Goal: Information Seeking & Learning: Learn about a topic

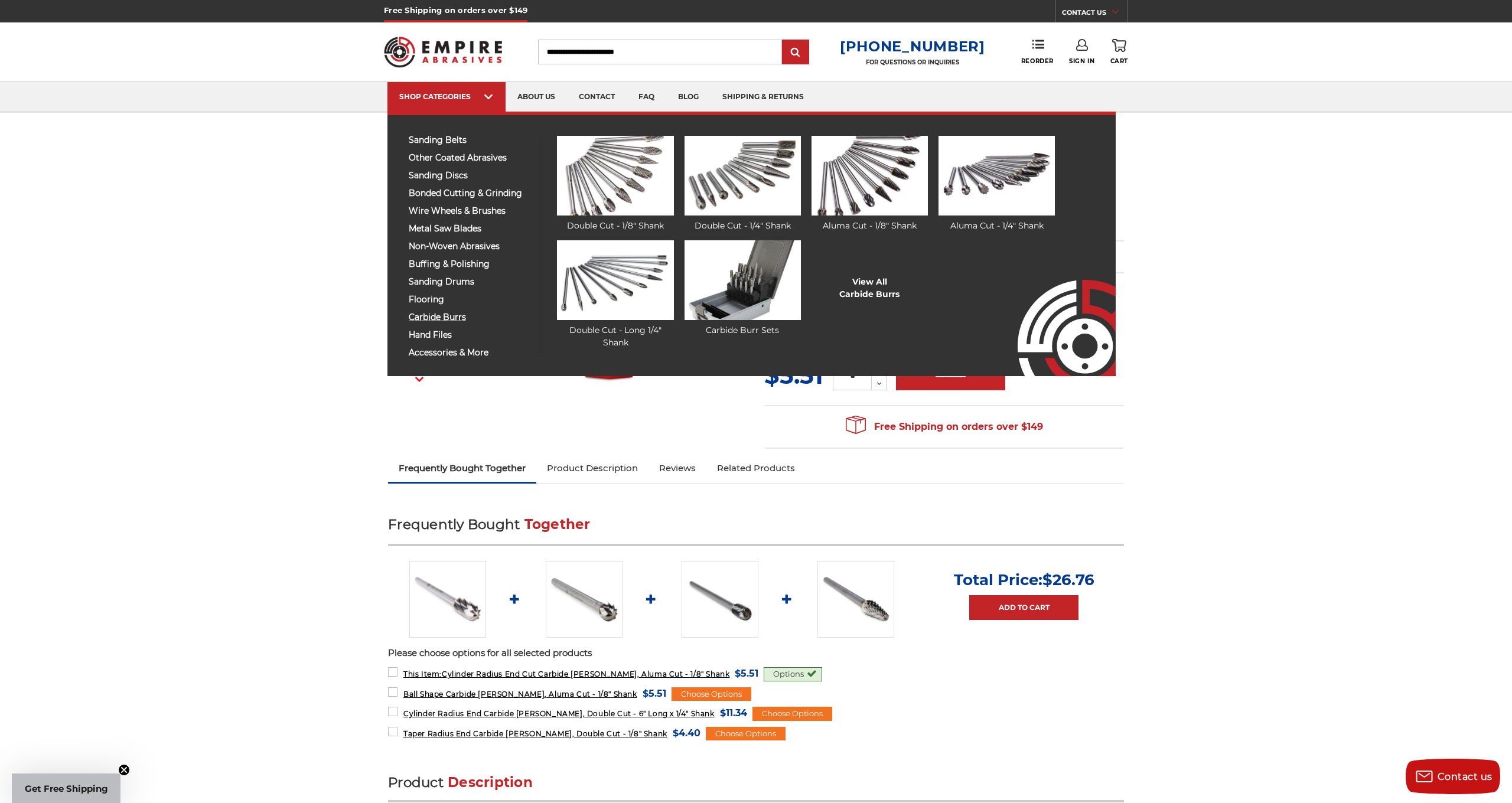
click at [434, 317] on span "carbide burrs" at bounding box center [470, 317] width 123 height 9
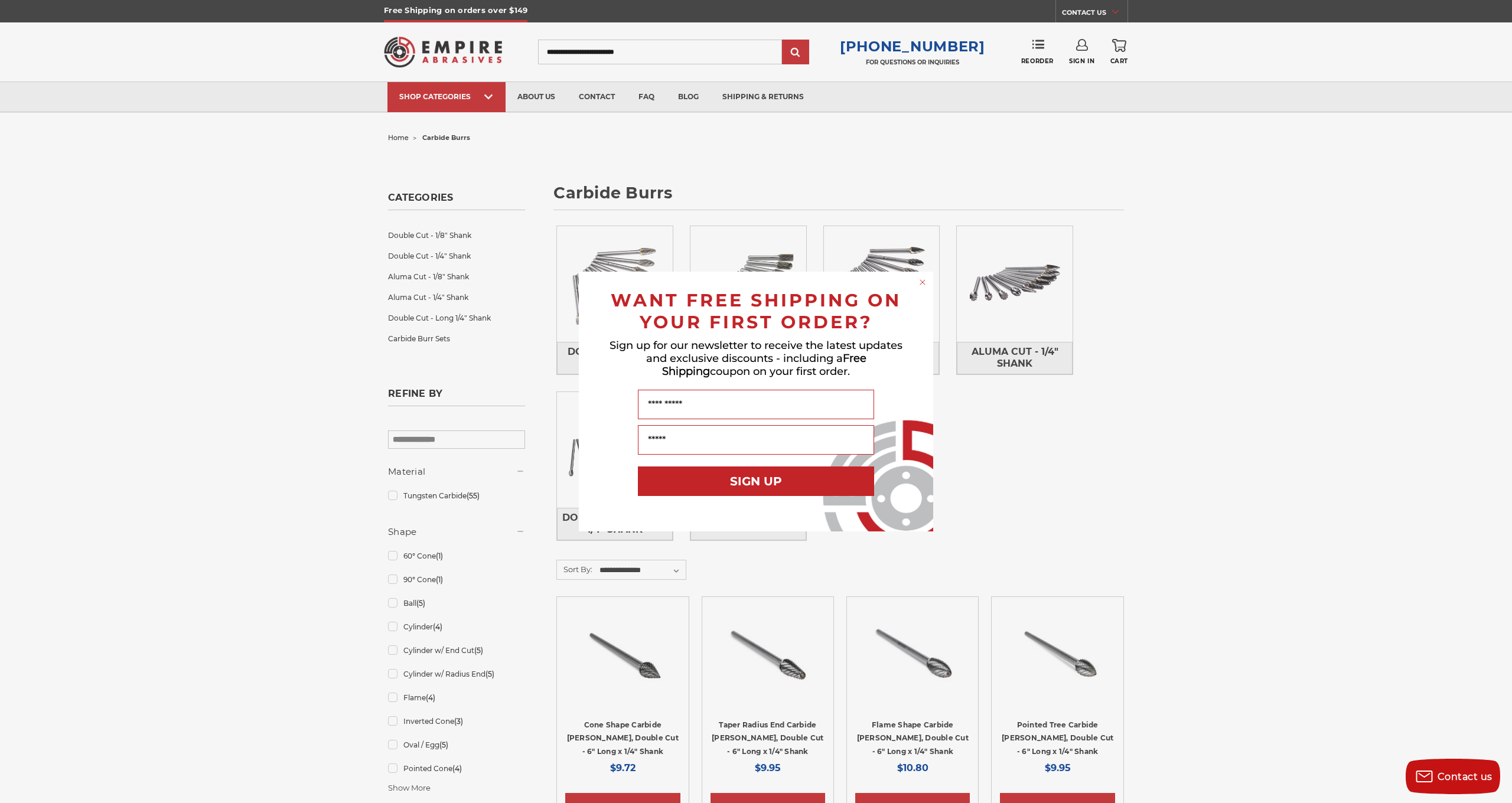
click at [928, 282] on circle "Close dialog" at bounding box center [922, 282] width 11 height 11
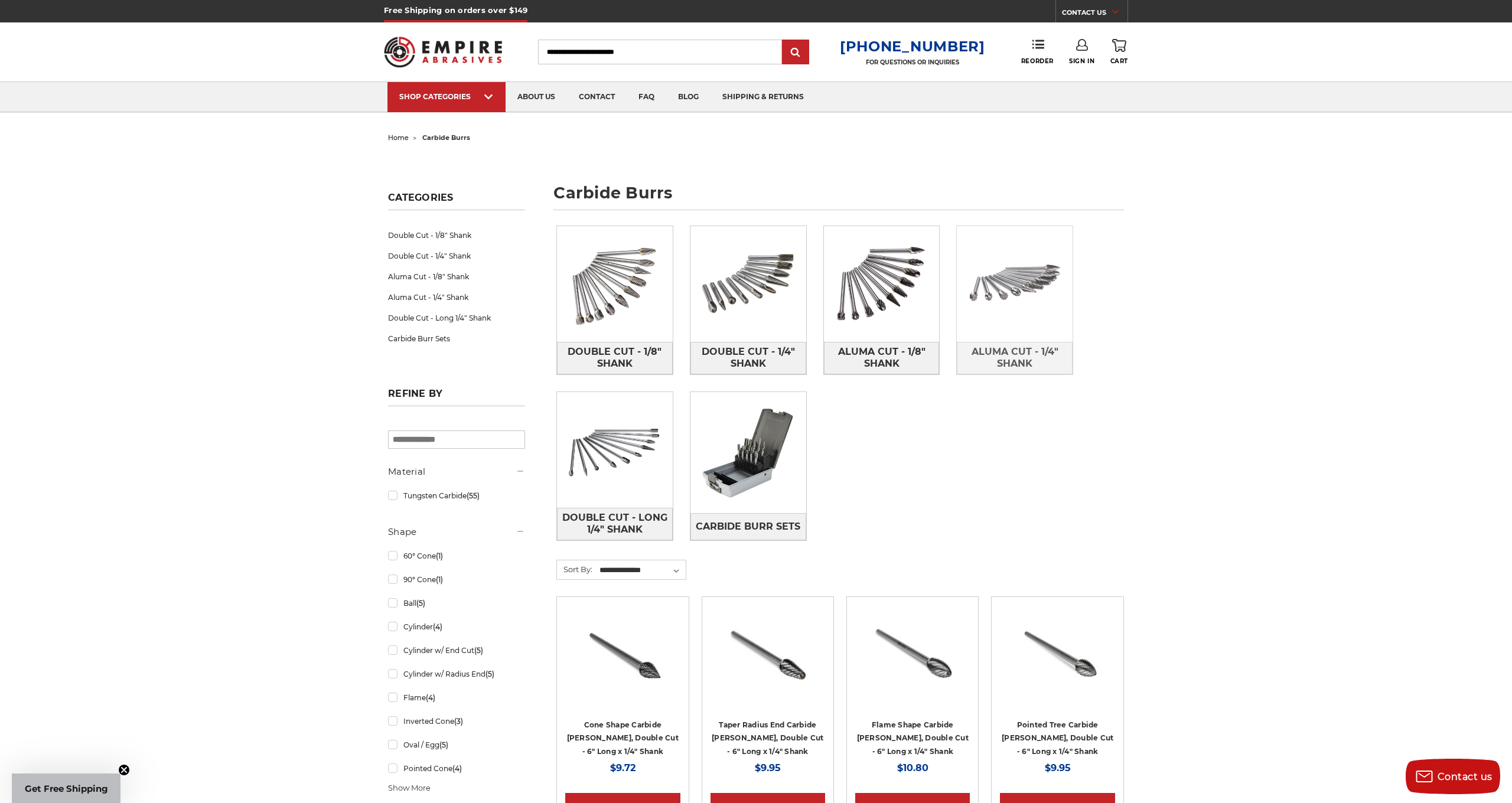
click at [1017, 289] on img at bounding box center [1015, 284] width 116 height 115
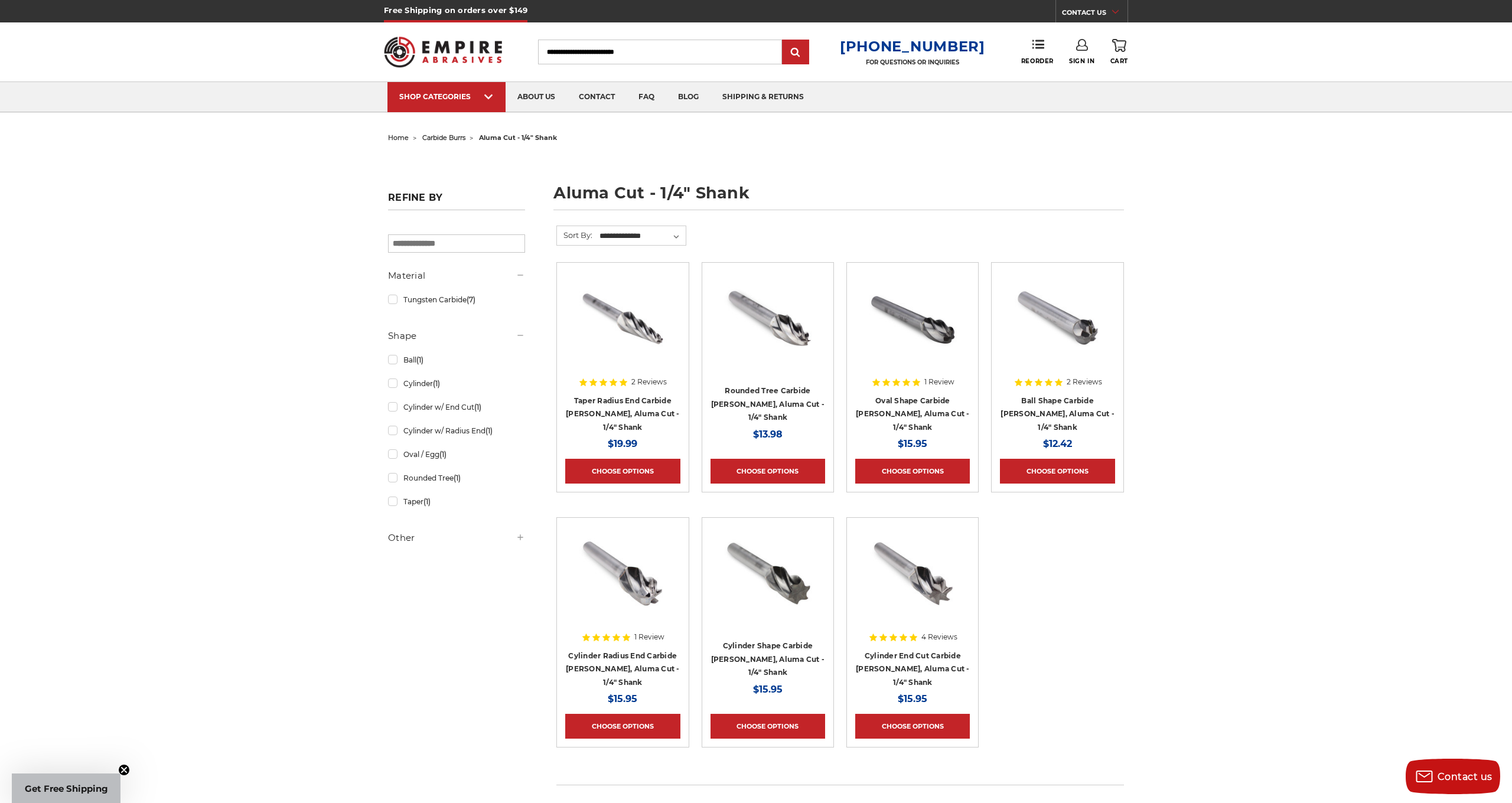
click at [783, 399] on h4 "Rounded Tree Carbide Burr, Aluma Cut - 1/4" Shank" at bounding box center [768, 403] width 115 height 40
click at [791, 339] on img at bounding box center [768, 317] width 94 height 94
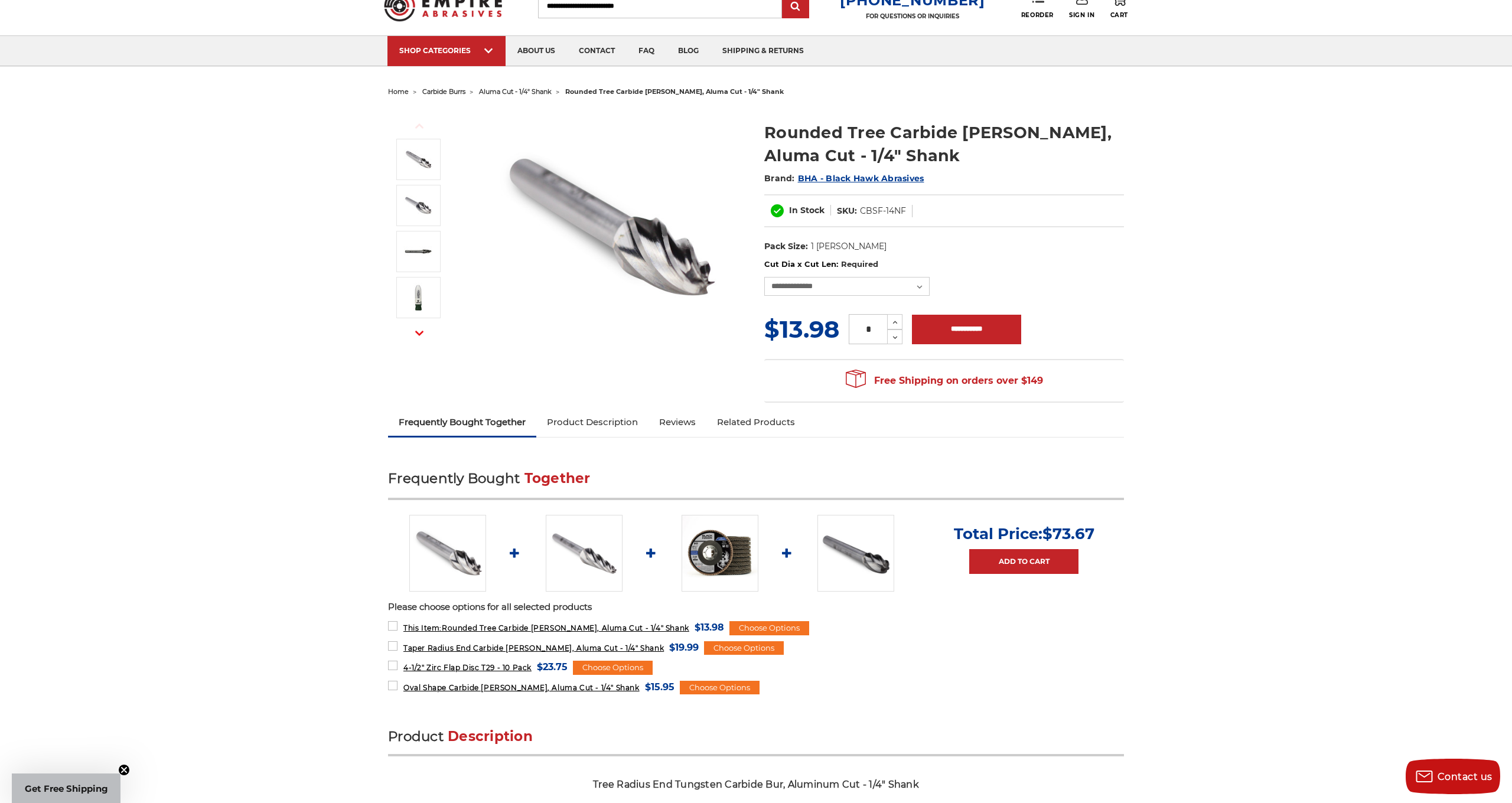
scroll to position [40, 0]
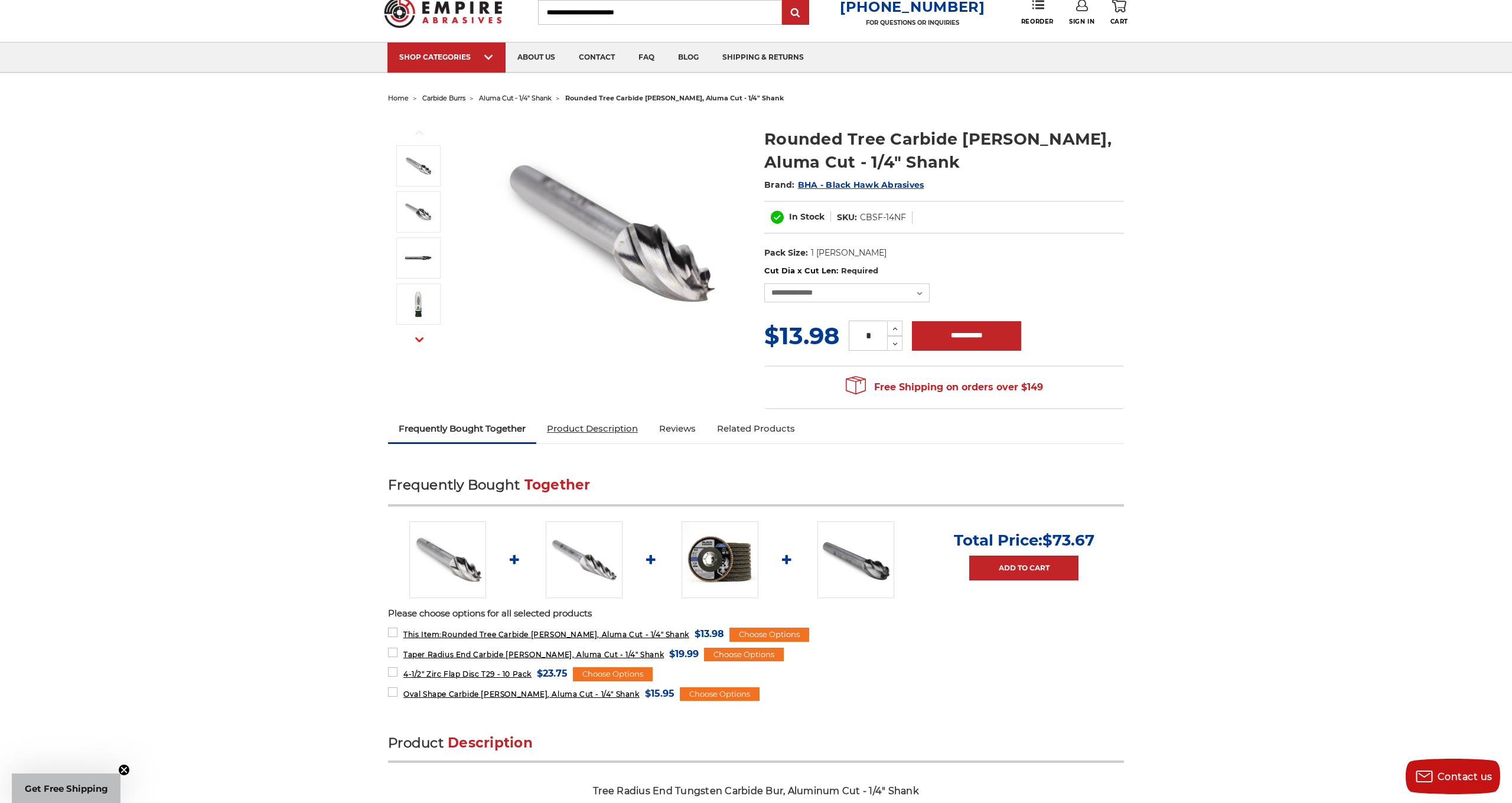
click at [598, 427] on link "Product Description" at bounding box center [592, 428] width 112 height 26
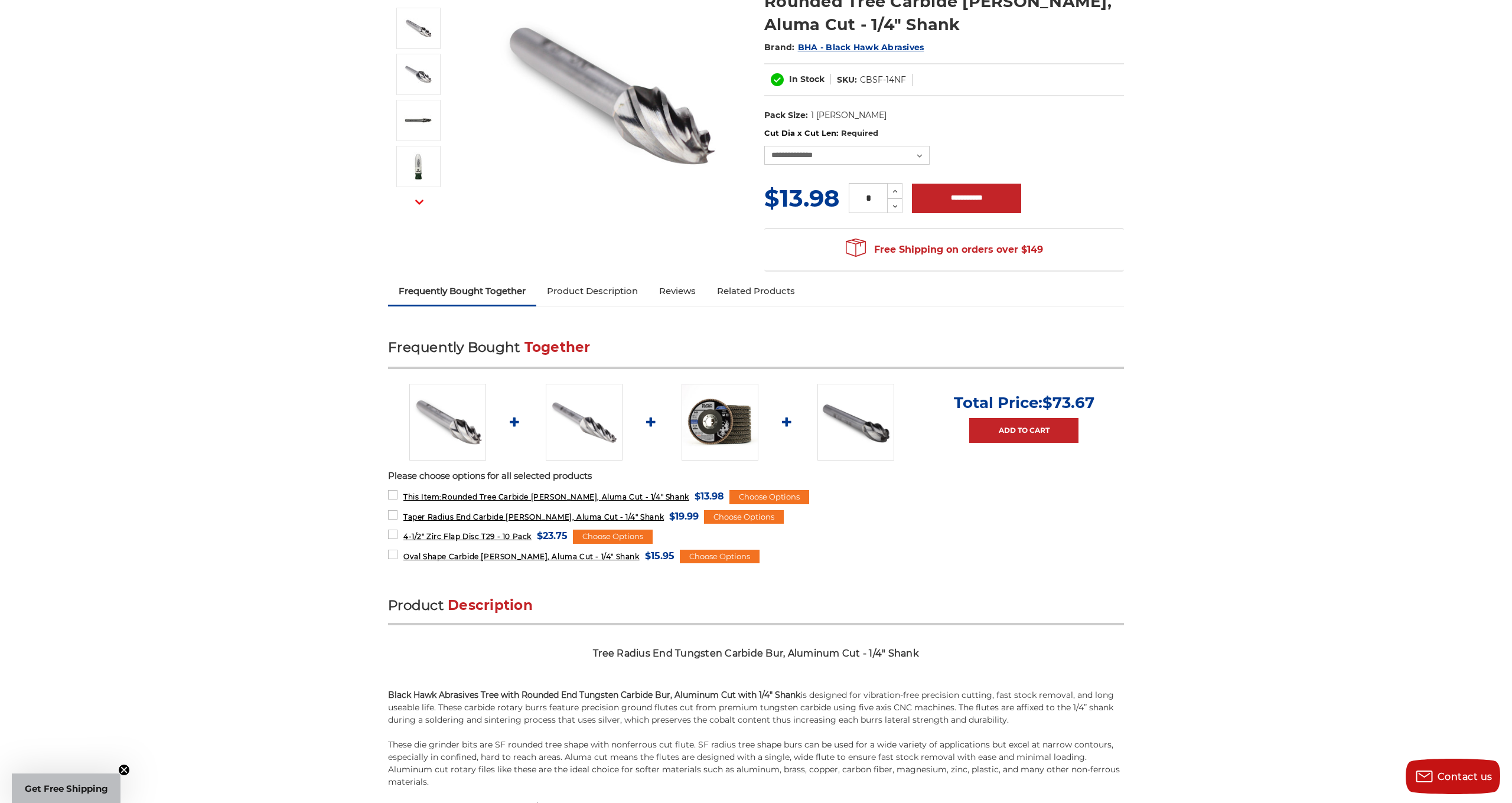
scroll to position [174, 0]
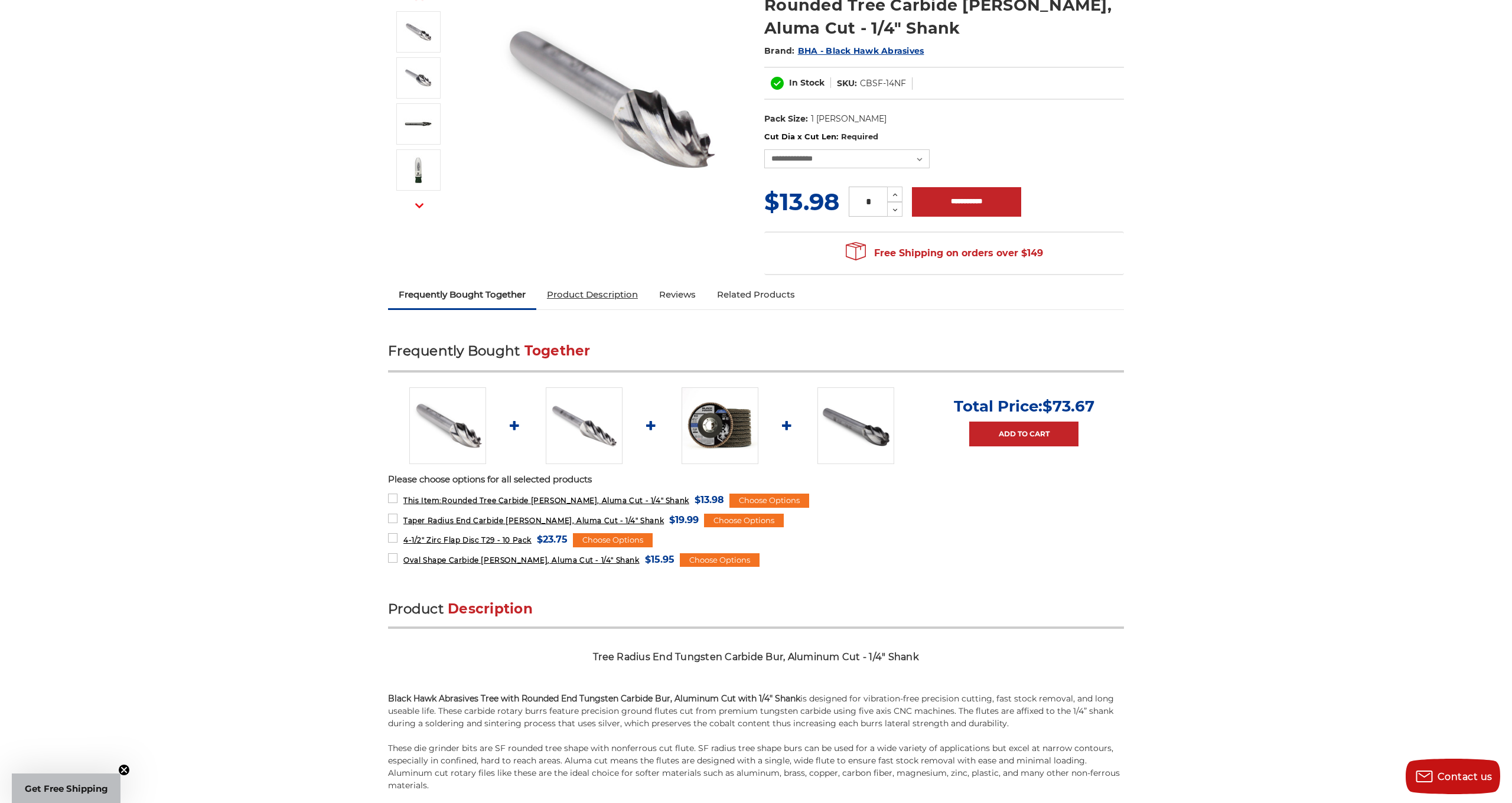
click at [605, 296] on link "Product Description" at bounding box center [592, 294] width 112 height 26
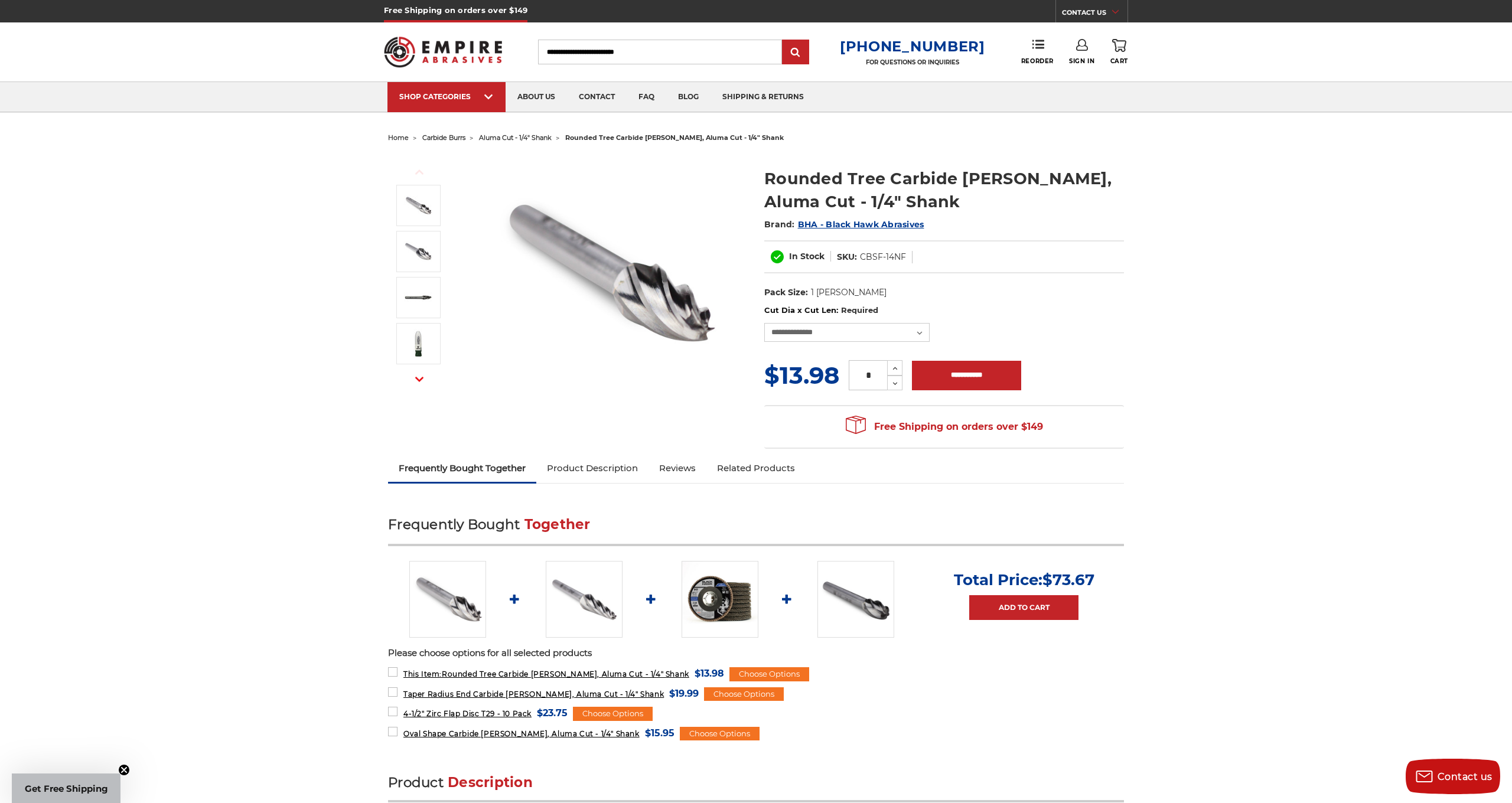
scroll to position [0, 0]
select select "****"
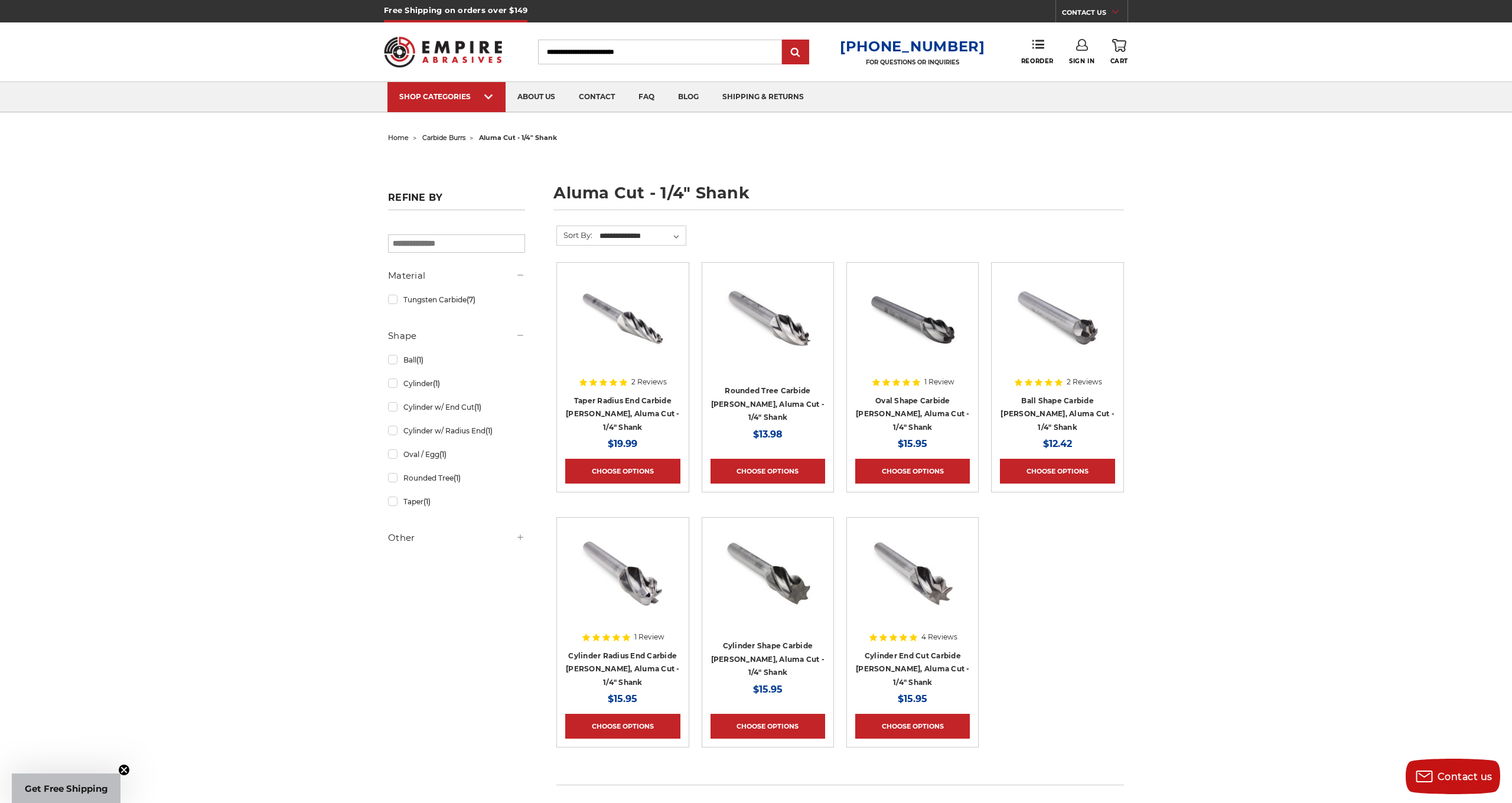
click at [642, 595] on img at bounding box center [623, 573] width 94 height 94
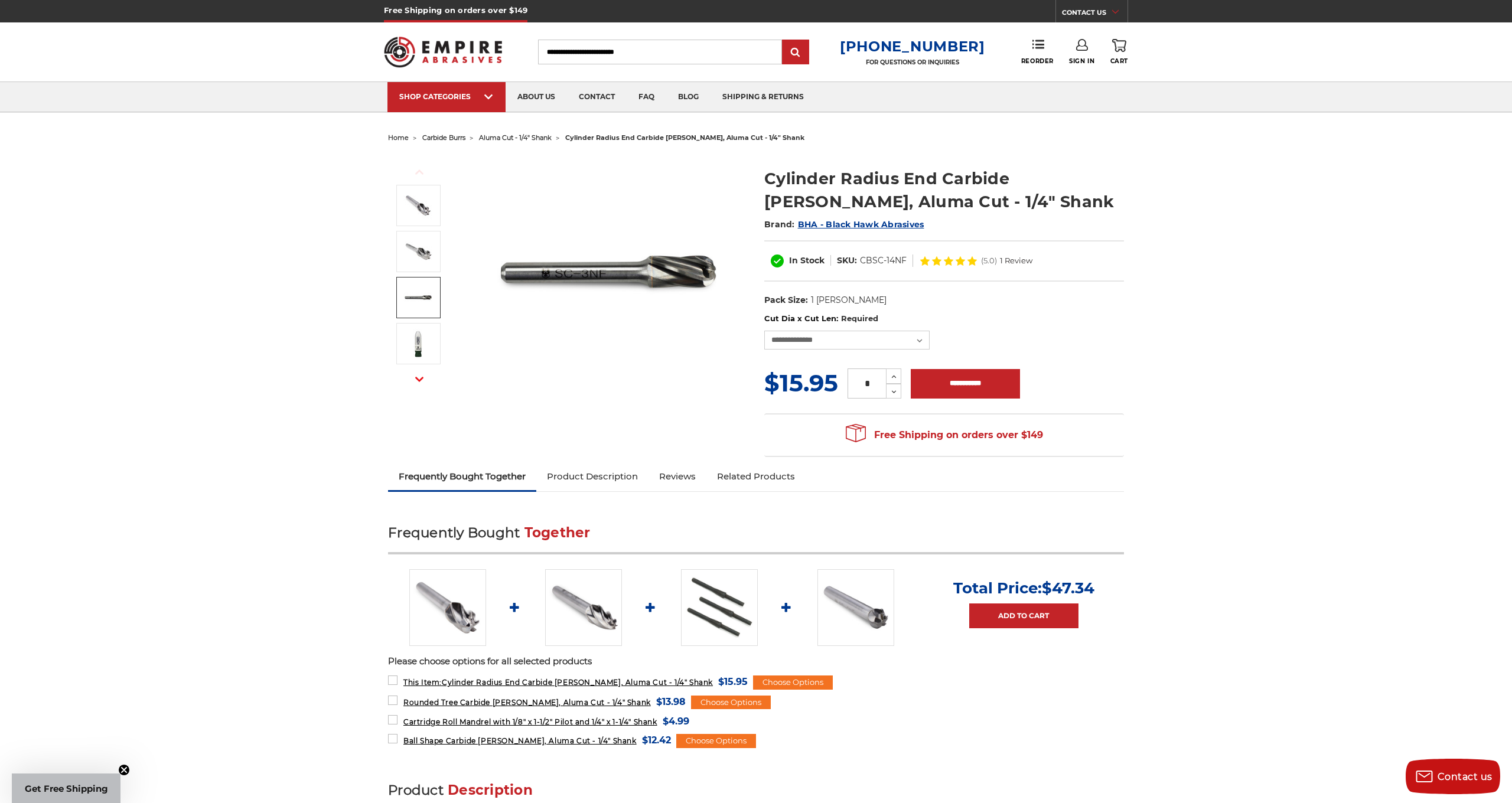
click at [415, 291] on img at bounding box center [418, 298] width 30 height 30
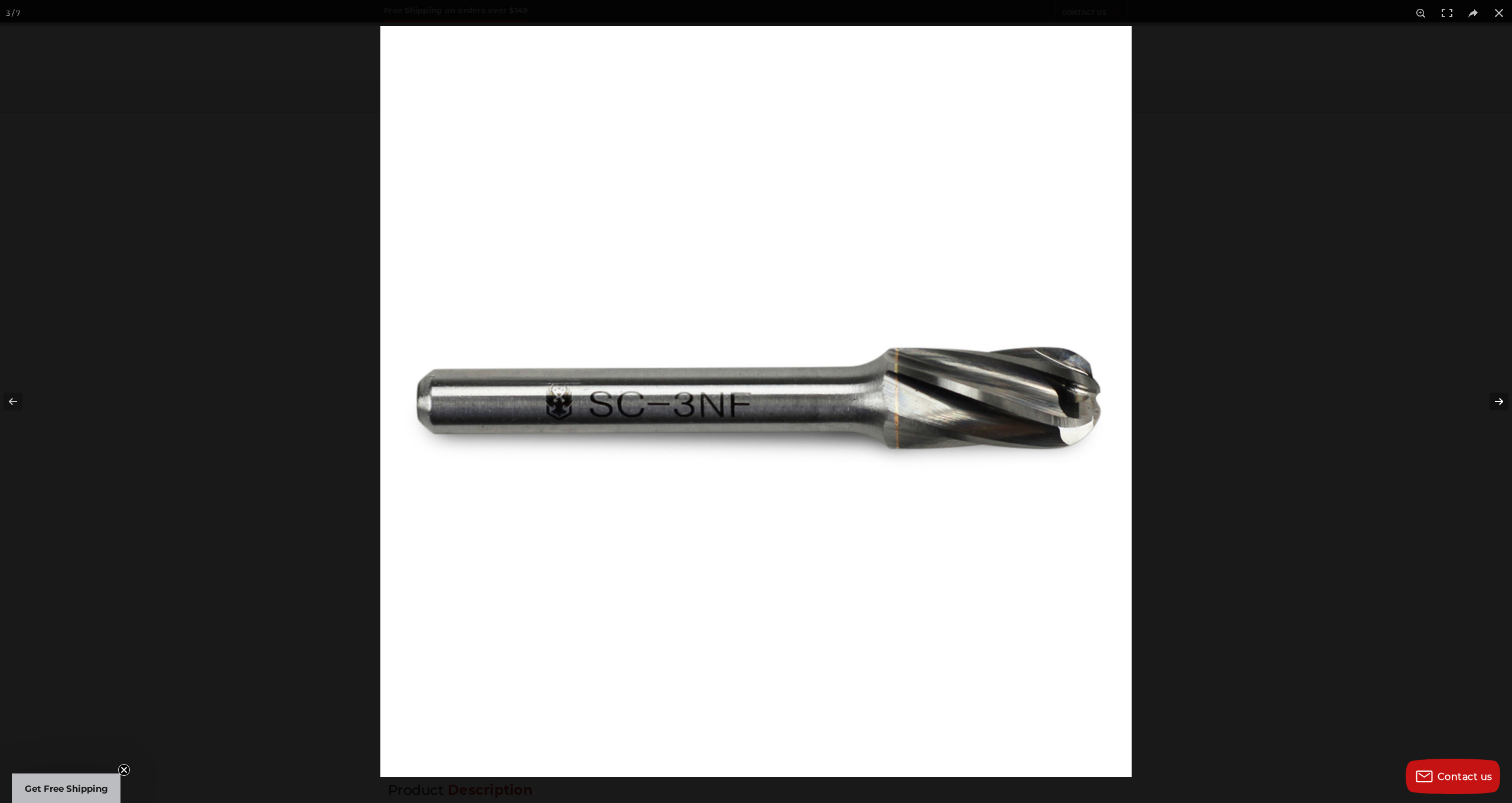
click at [1497, 397] on button at bounding box center [1491, 402] width 41 height 59
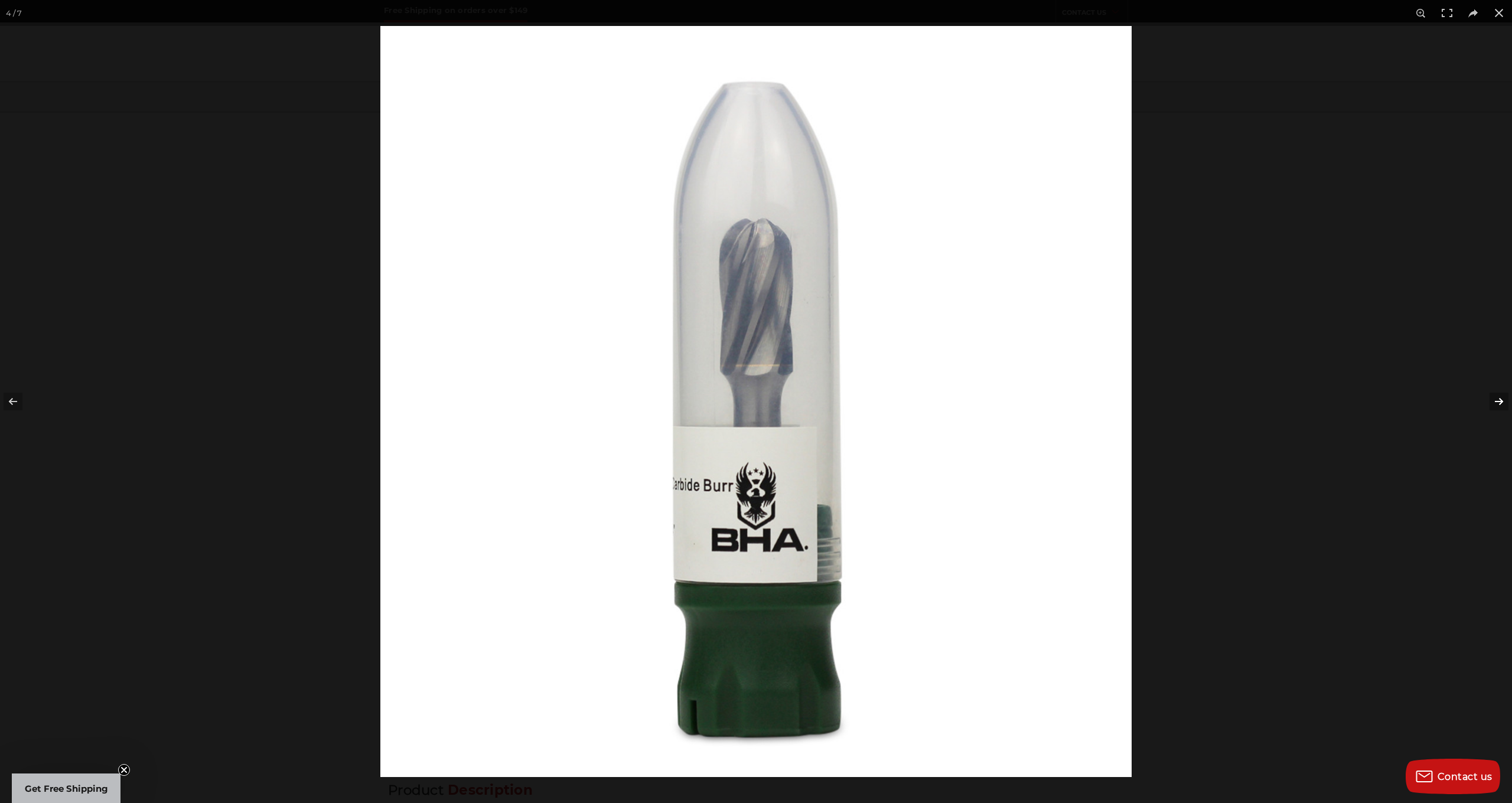
click at [1497, 397] on button at bounding box center [1491, 402] width 41 height 59
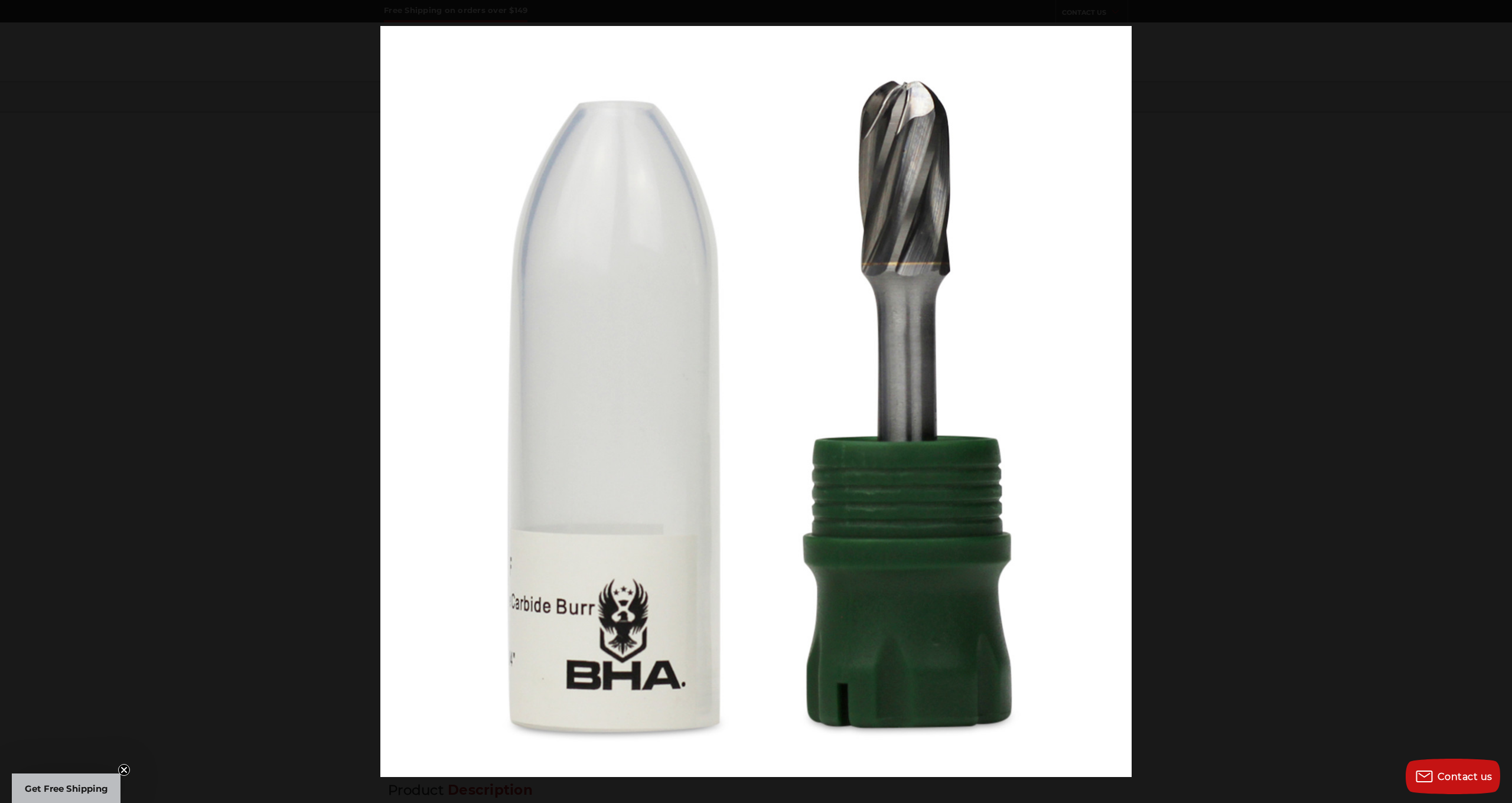
click at [1495, 397] on button at bounding box center [1491, 402] width 41 height 59
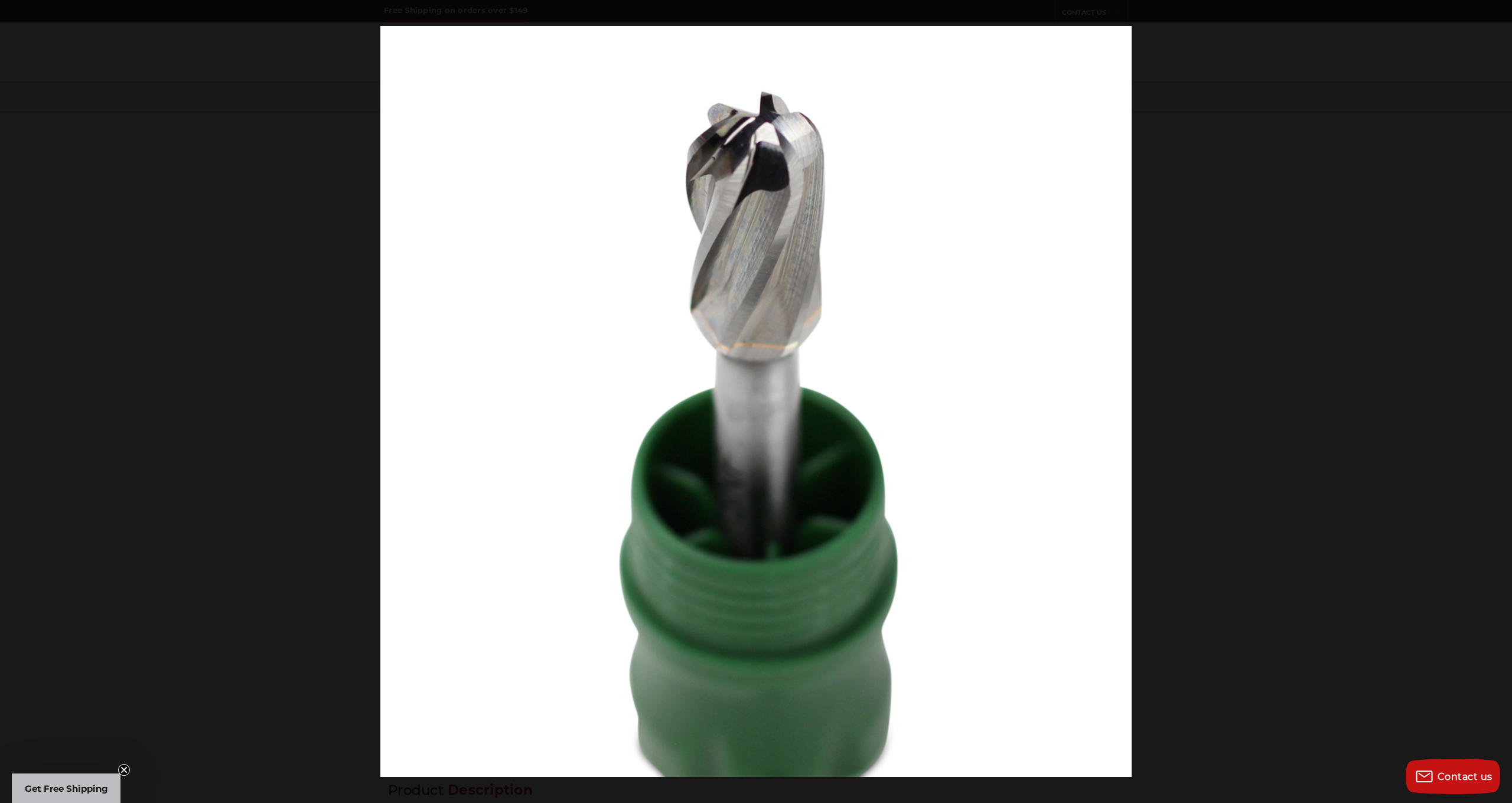
click at [1495, 397] on button at bounding box center [1491, 402] width 41 height 59
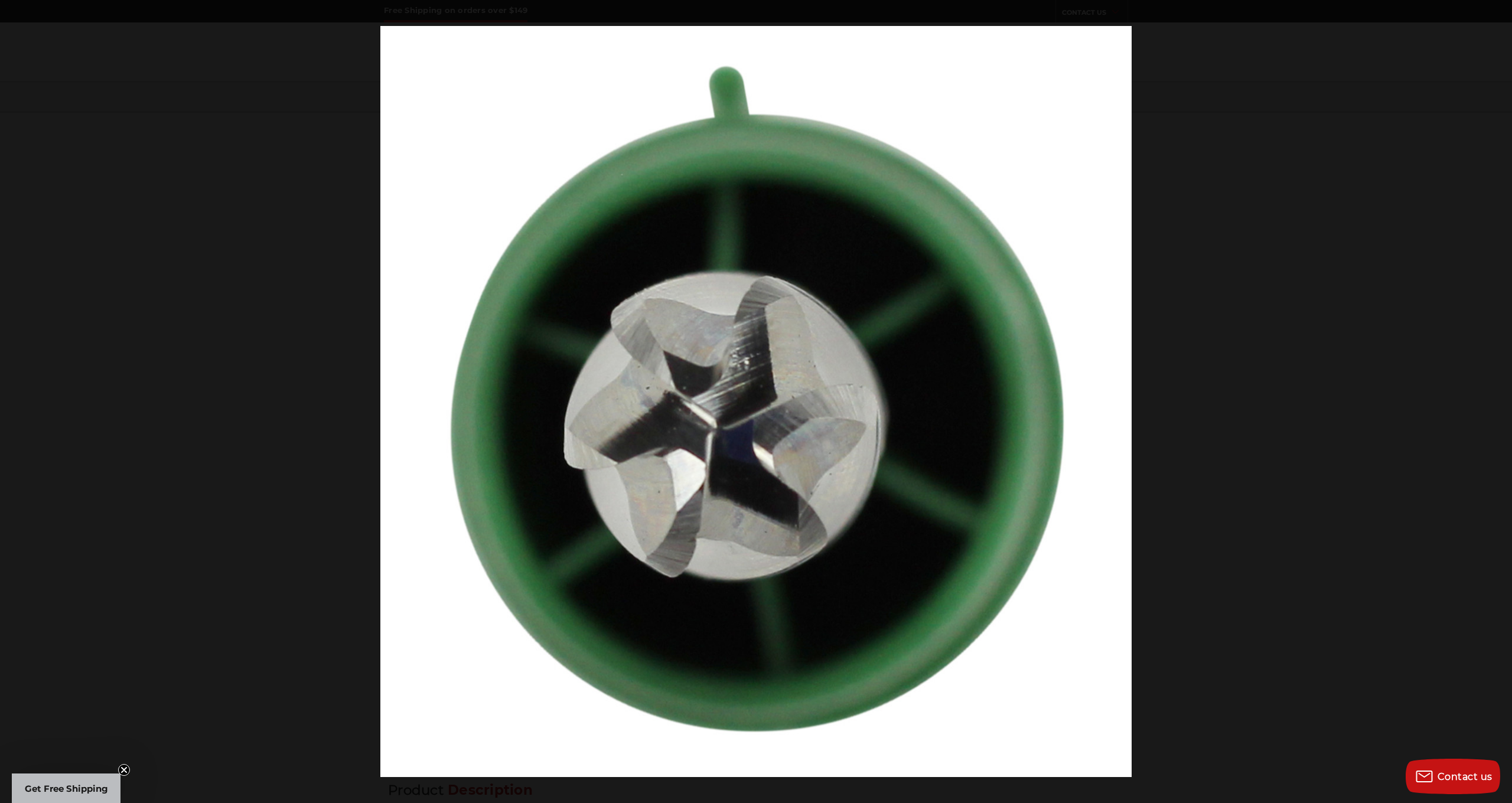
click at [1495, 397] on button at bounding box center [1491, 402] width 41 height 59
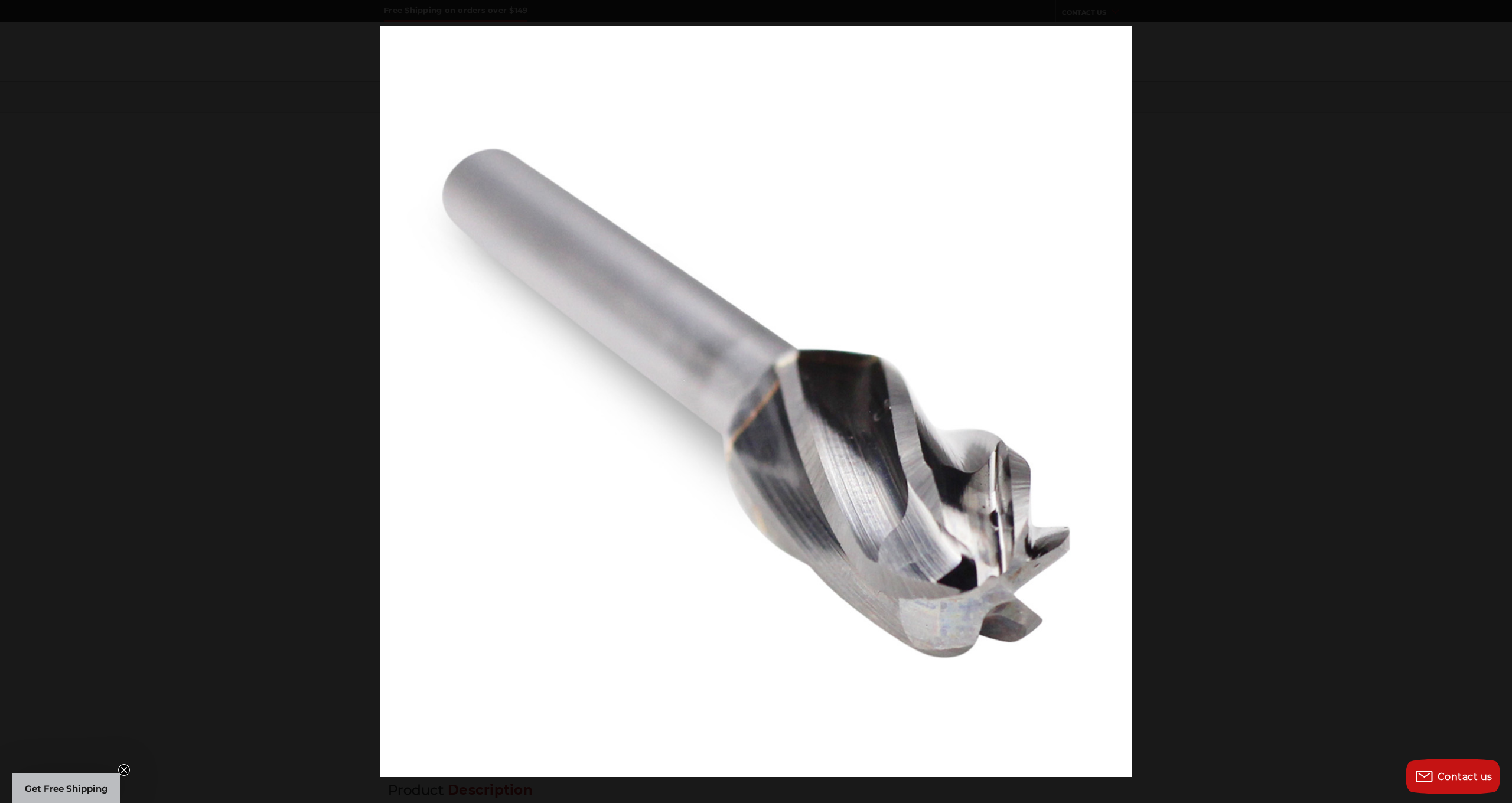
click at [1495, 397] on button at bounding box center [1491, 402] width 41 height 59
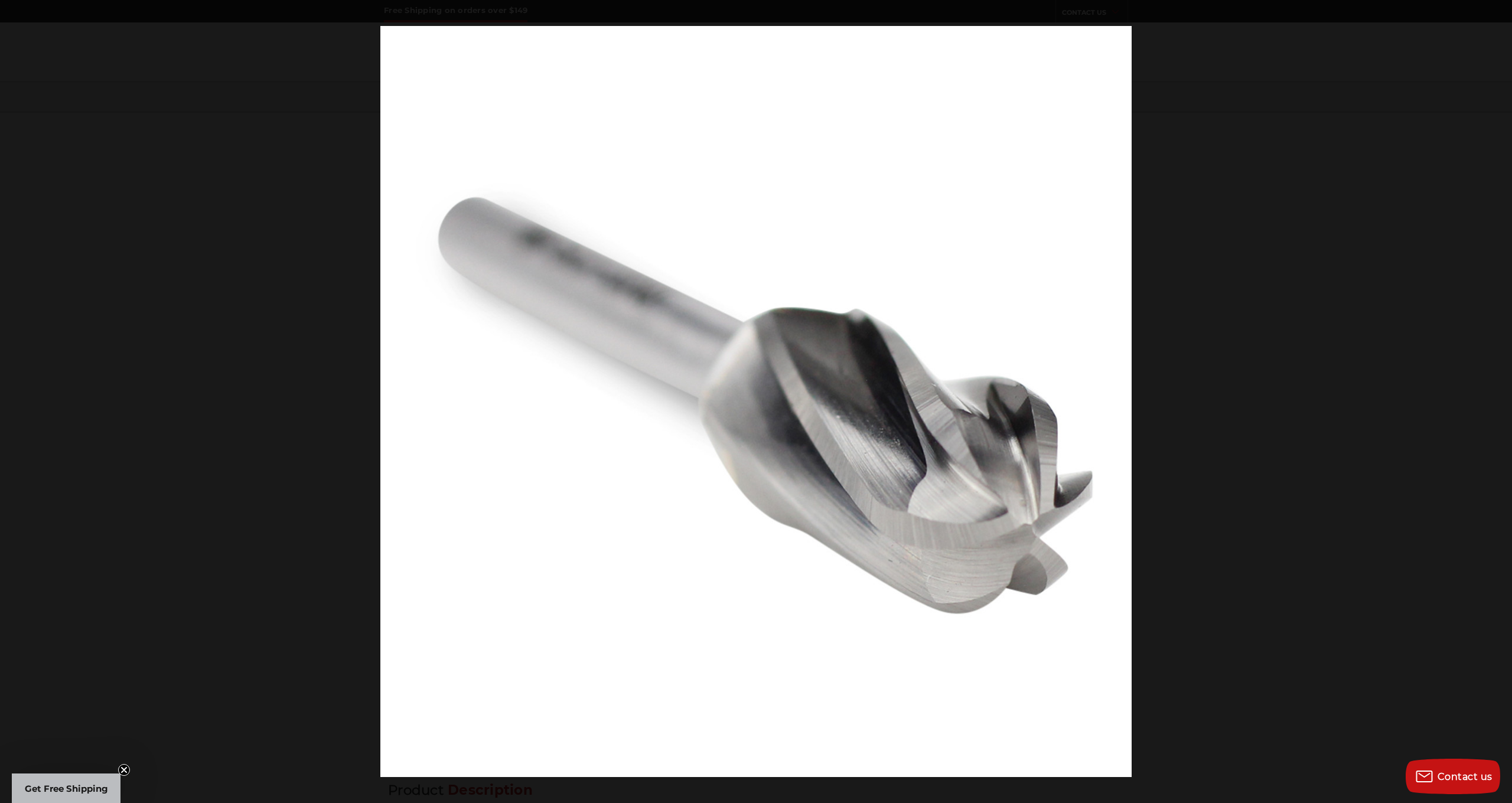
click at [1495, 397] on button at bounding box center [1491, 402] width 41 height 59
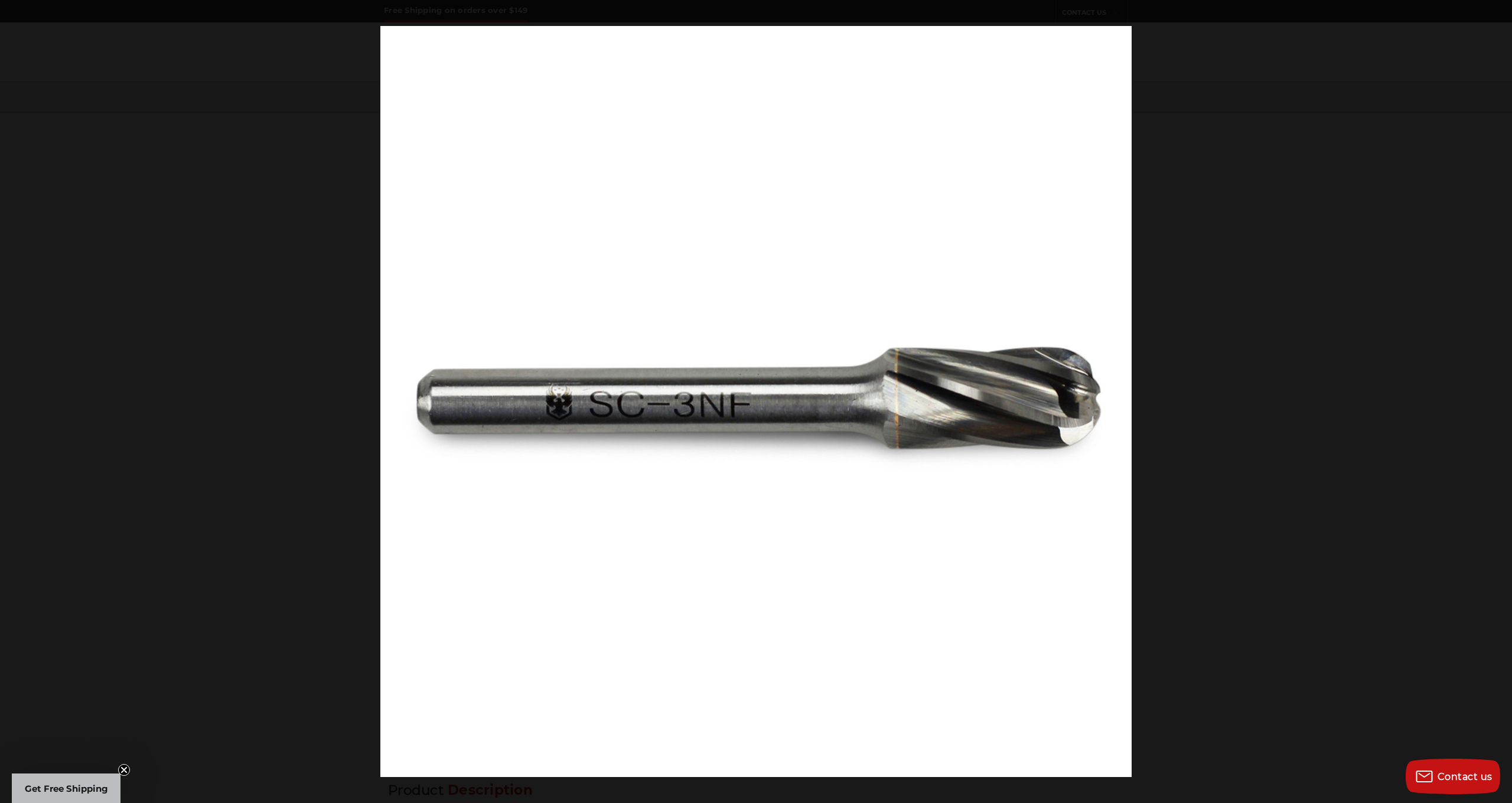
click at [1495, 397] on button at bounding box center [1491, 402] width 41 height 59
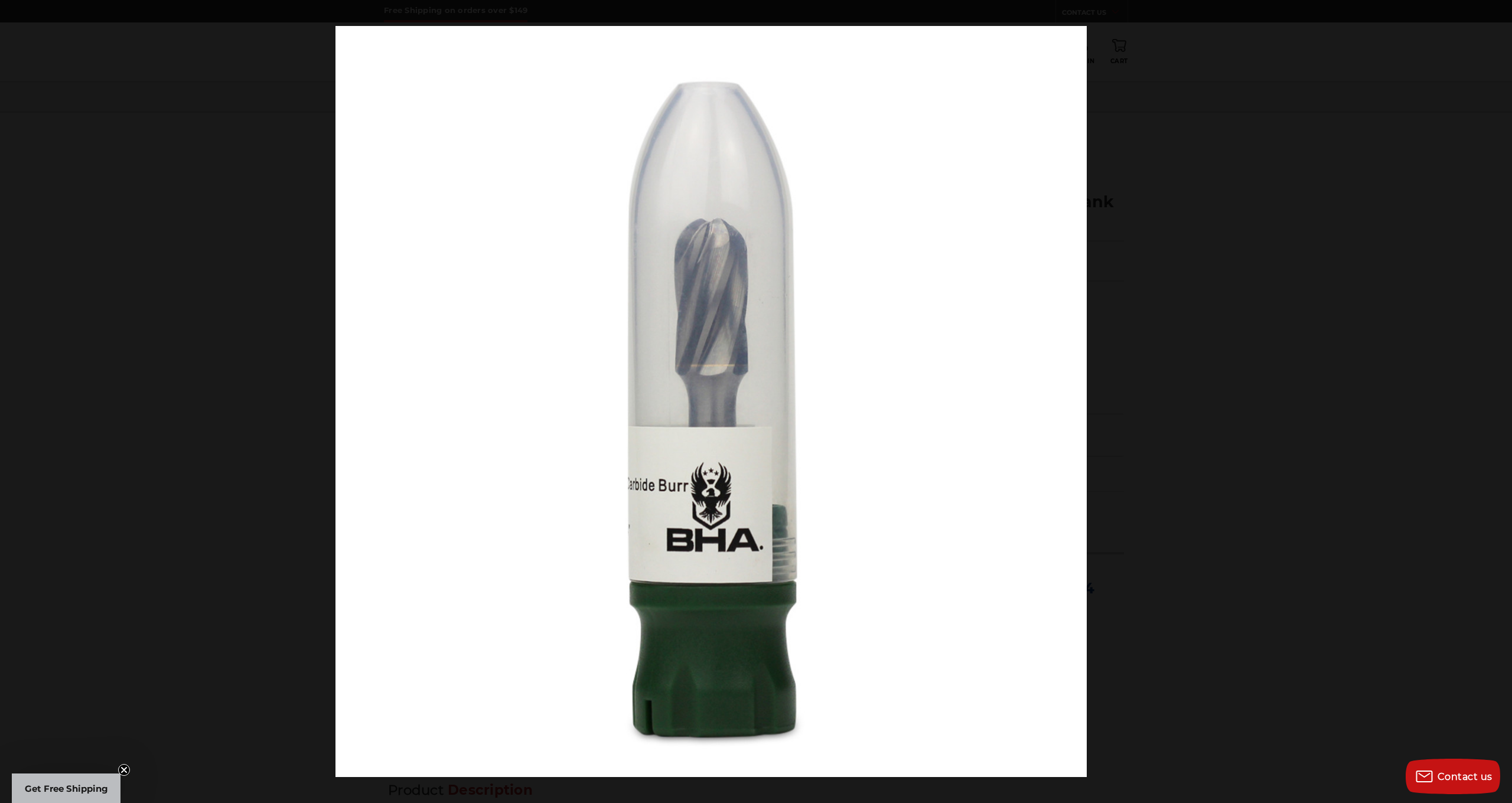
click at [1434, 397] on div "4 / 7" at bounding box center [756, 402] width 1512 height 803
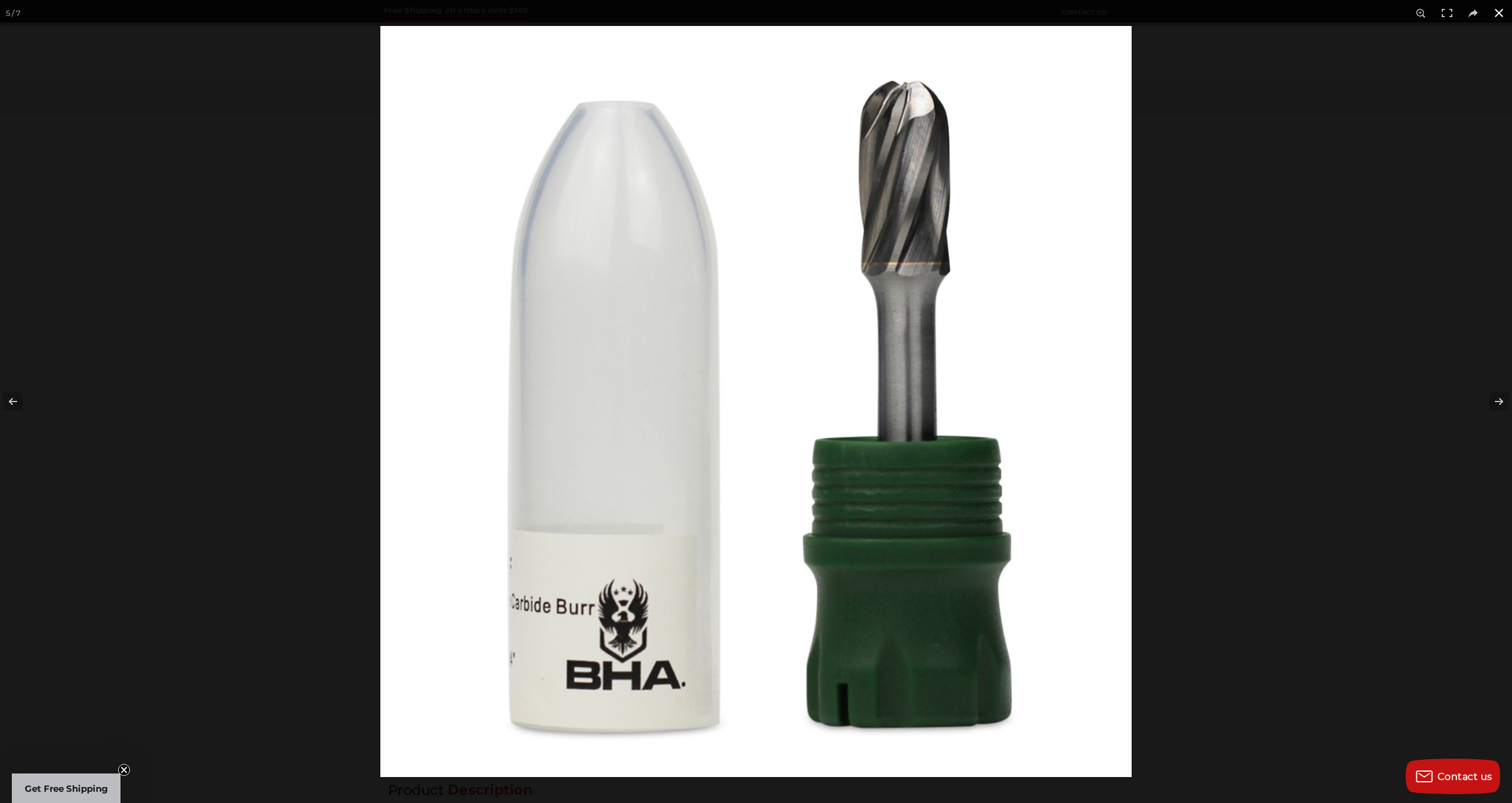
click at [1497, 11] on button at bounding box center [1499, 13] width 26 height 26
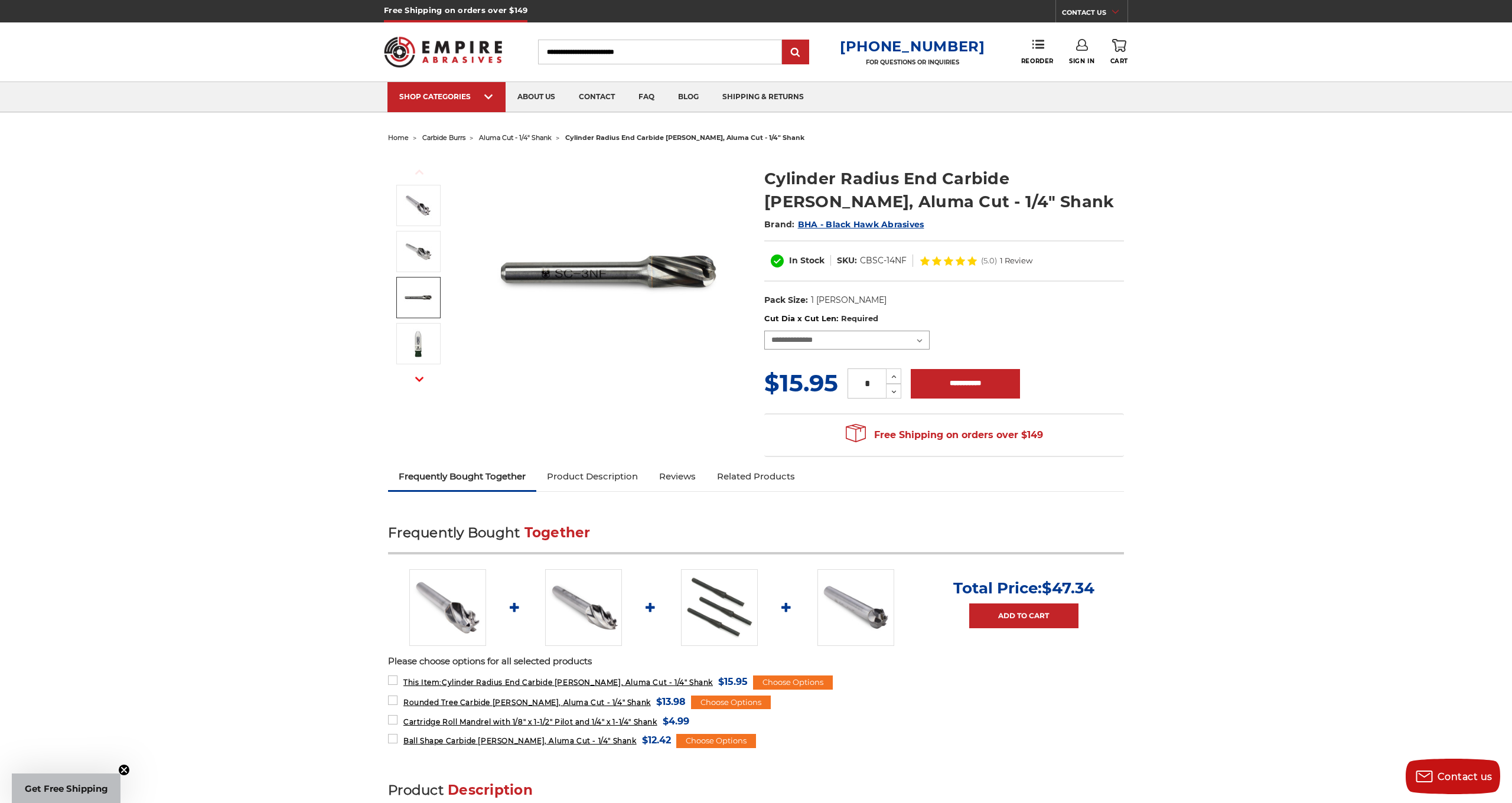
select select "****"
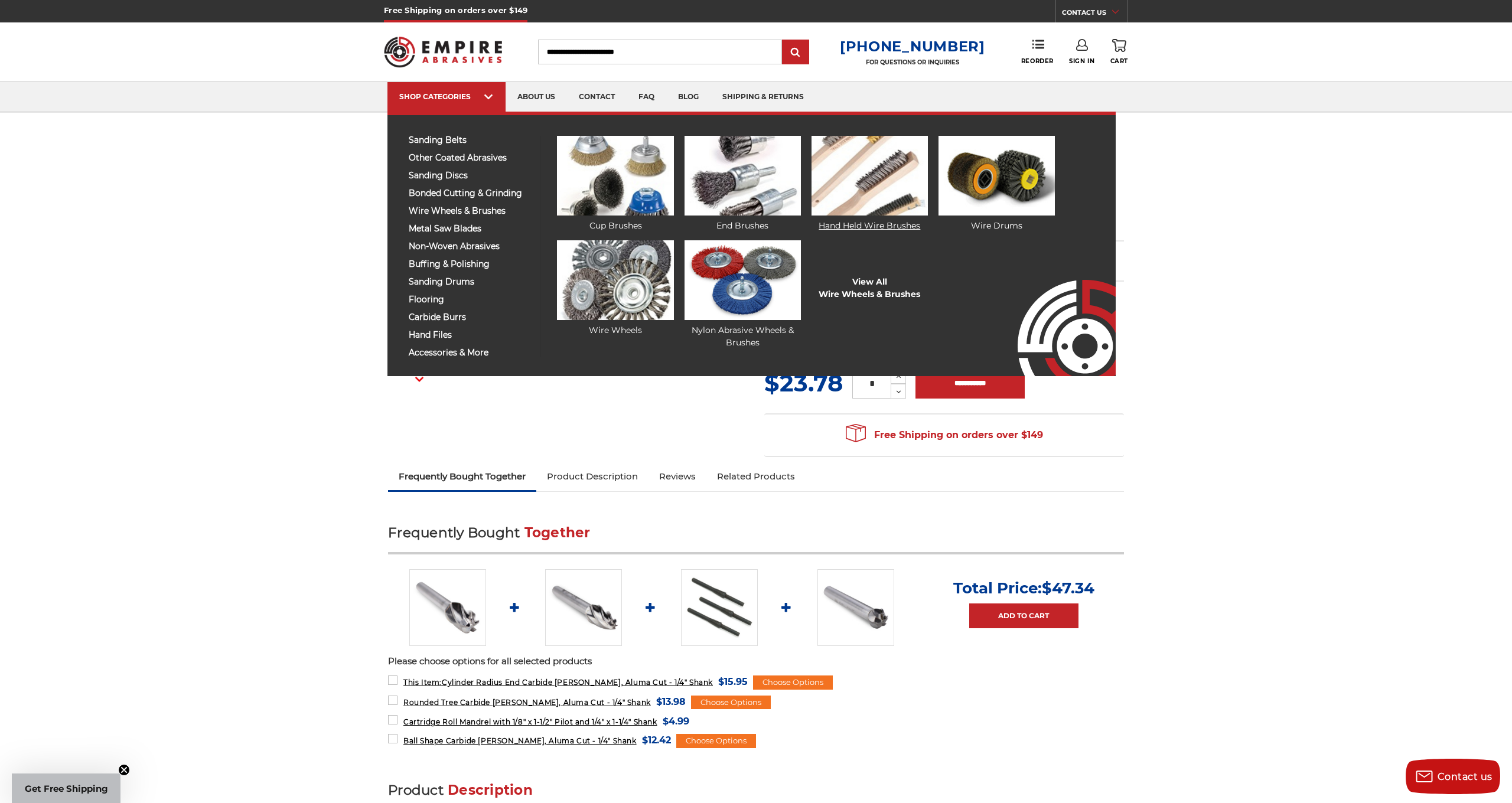
click at [870, 203] on img at bounding box center [870, 176] width 116 height 80
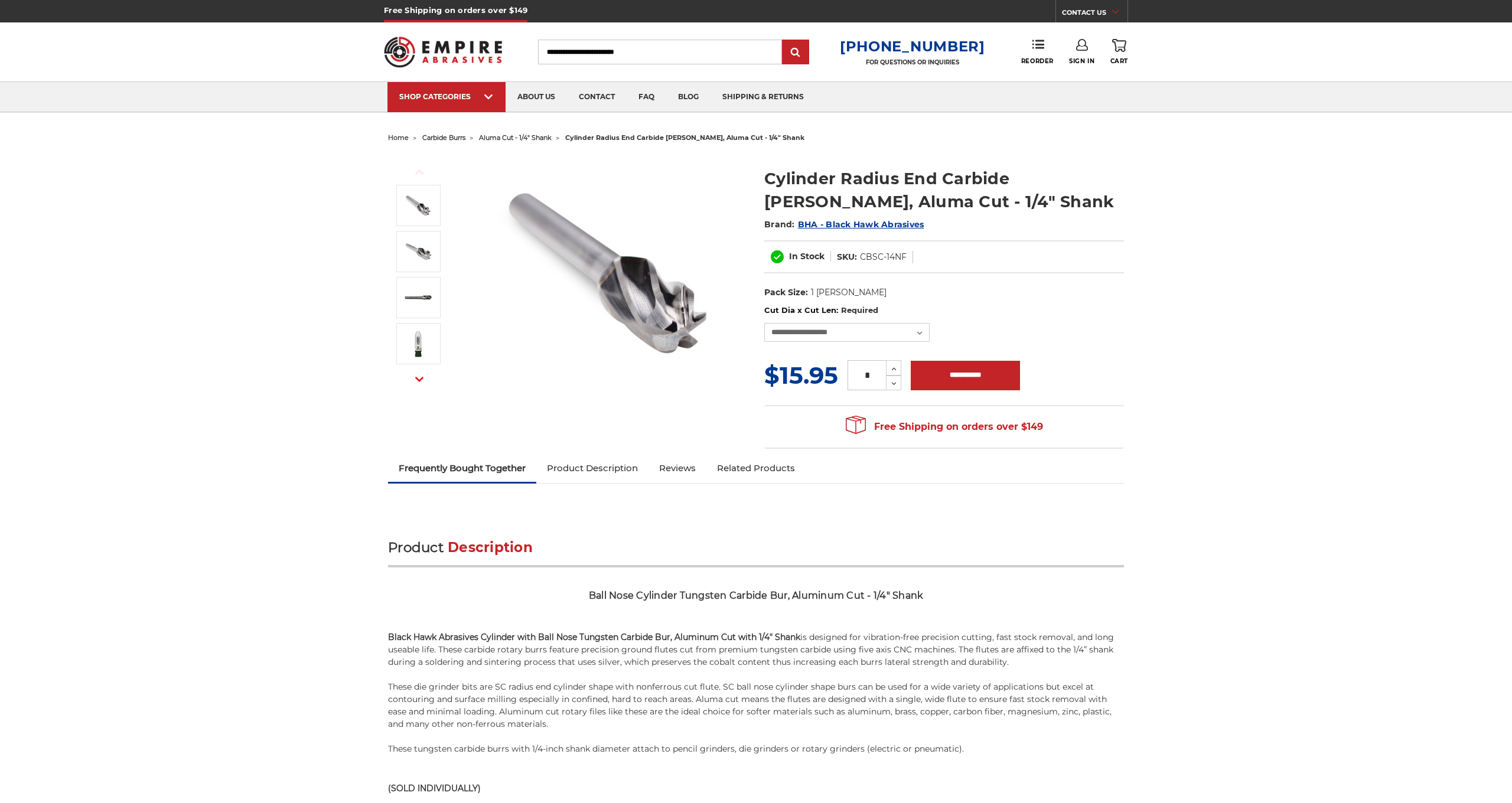
select select "****"
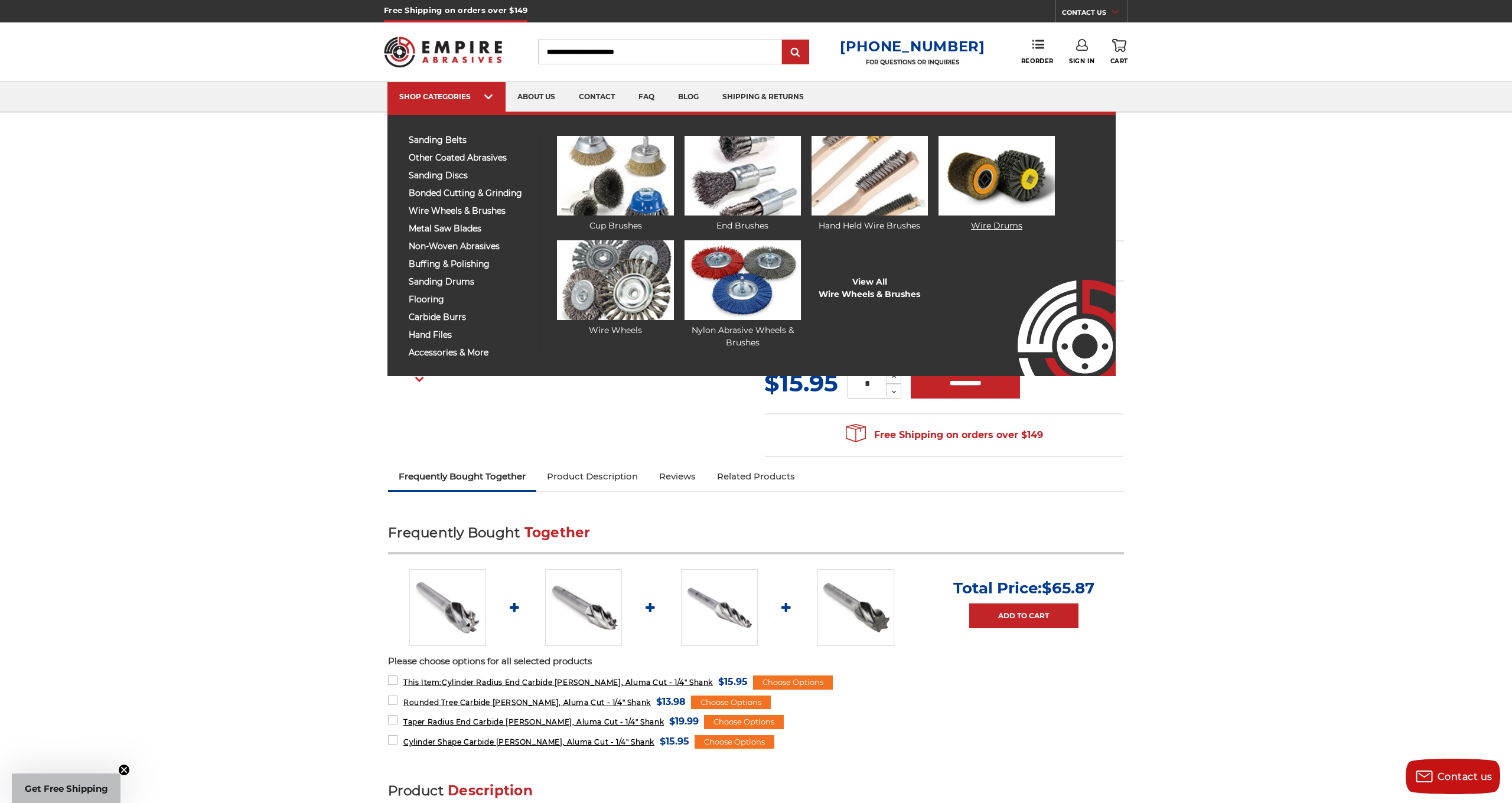
click at [999, 180] on img at bounding box center [997, 176] width 116 height 80
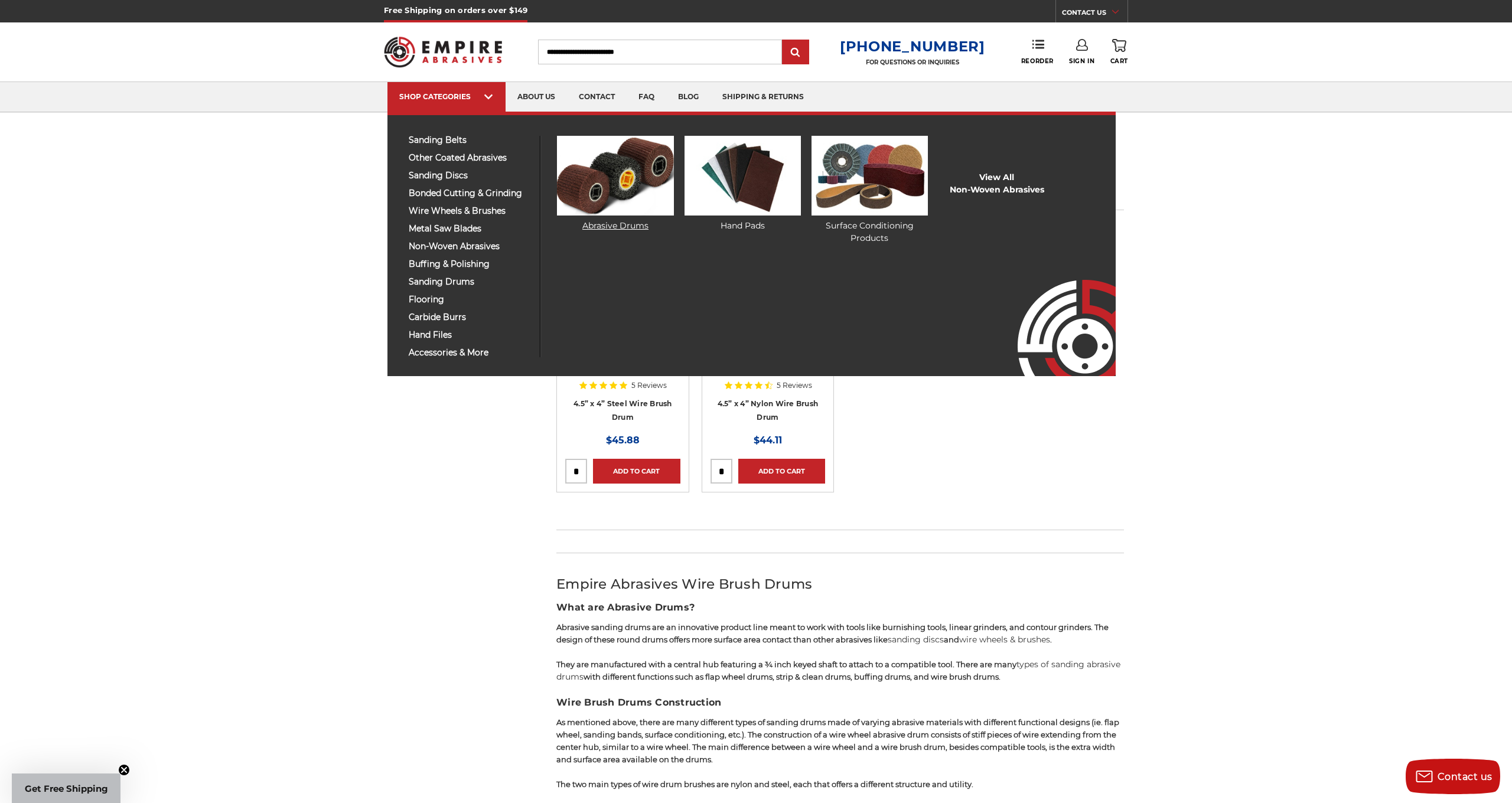
click at [614, 192] on img at bounding box center [615, 176] width 116 height 80
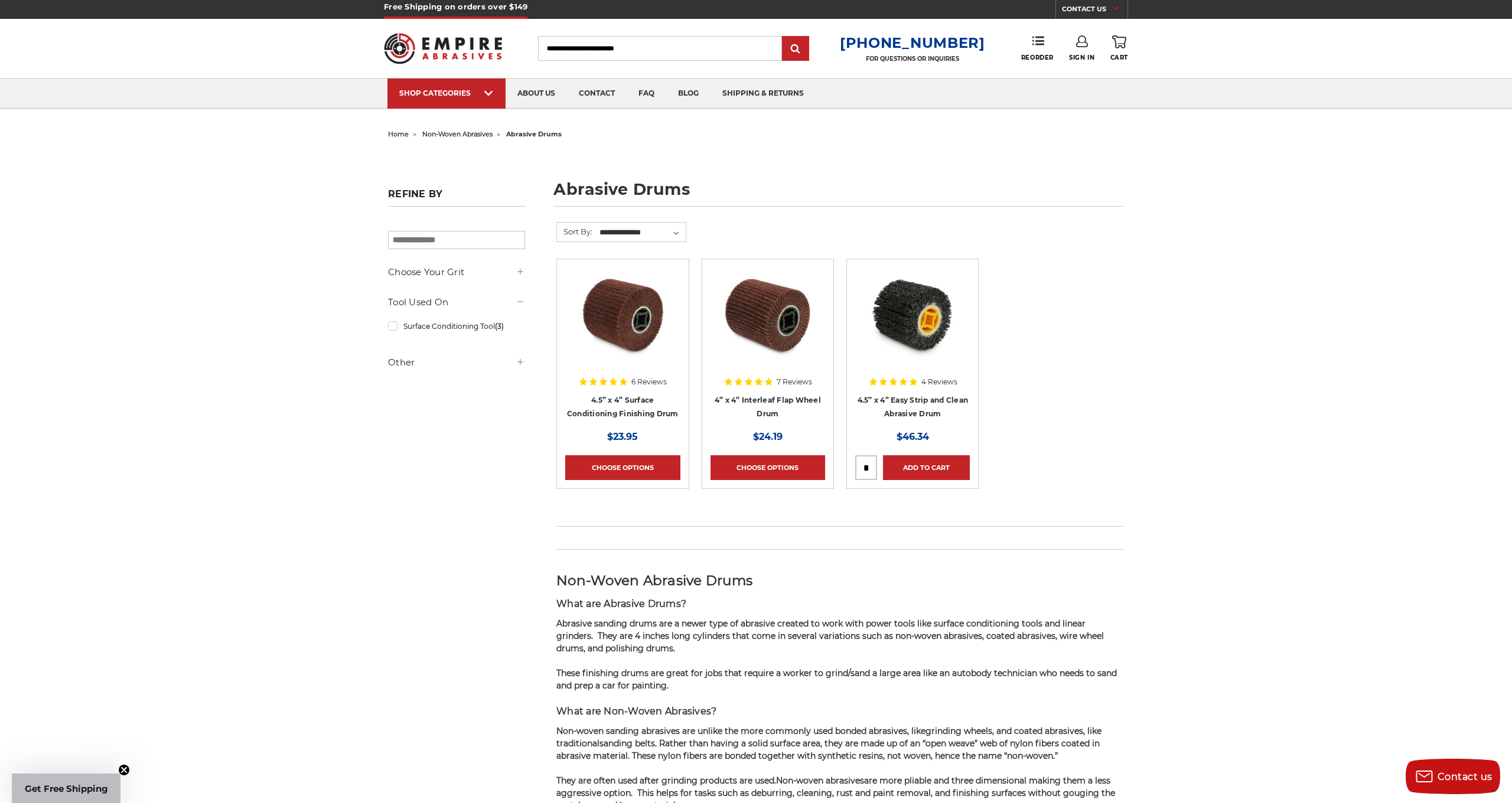
scroll to position [4, 0]
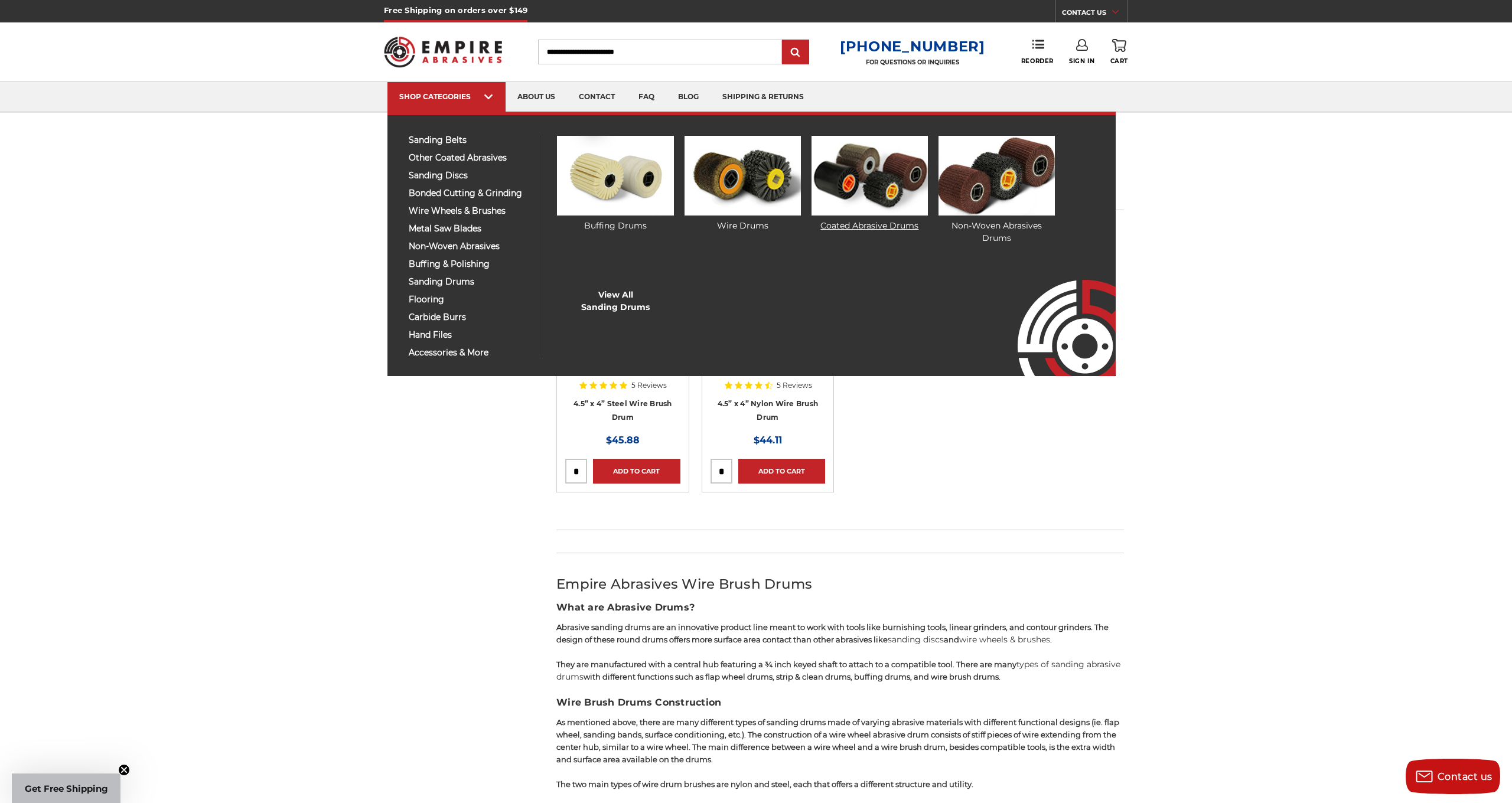
click at [848, 173] on img at bounding box center [870, 176] width 116 height 80
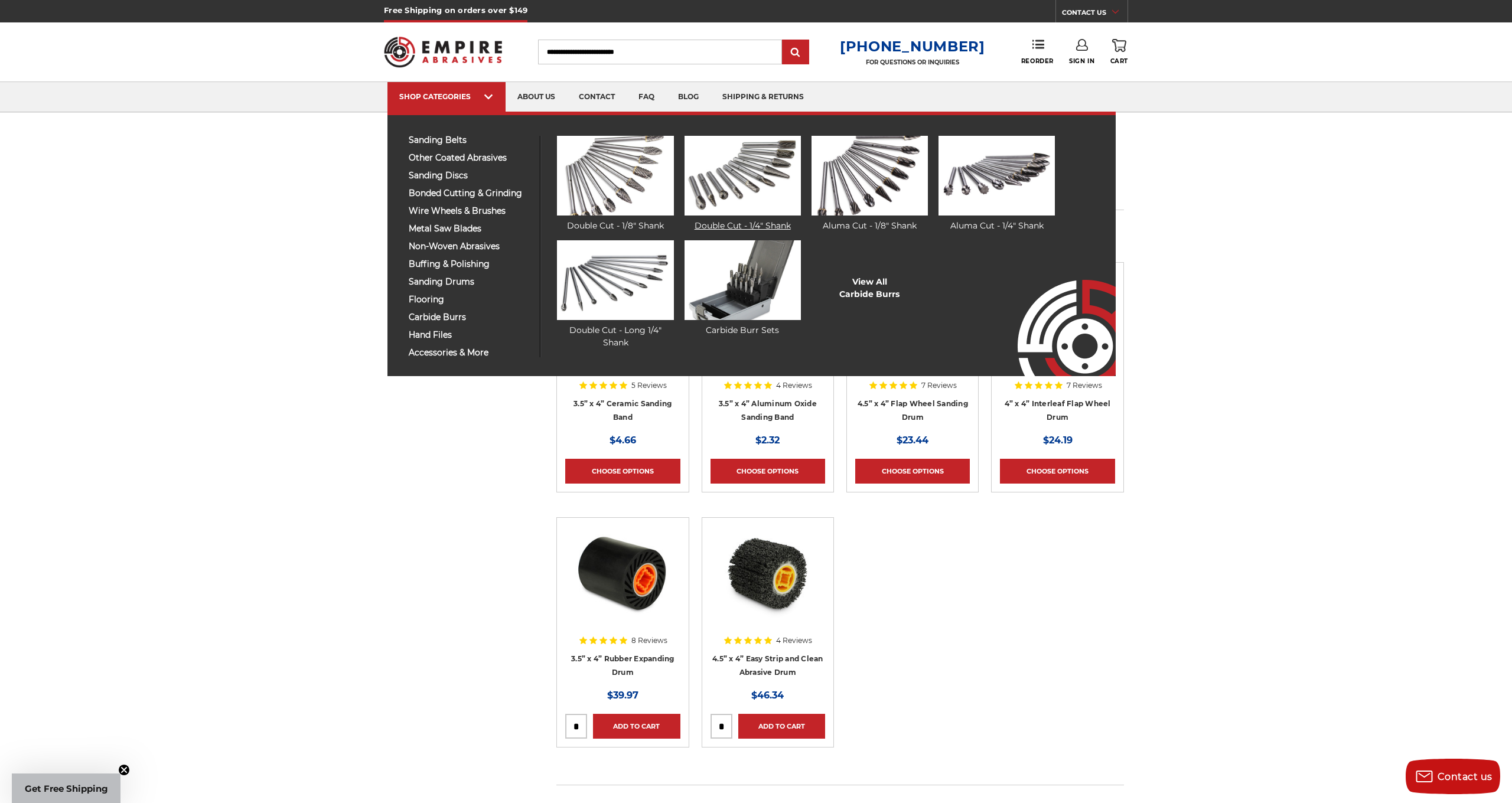
click at [728, 193] on img at bounding box center [743, 176] width 116 height 80
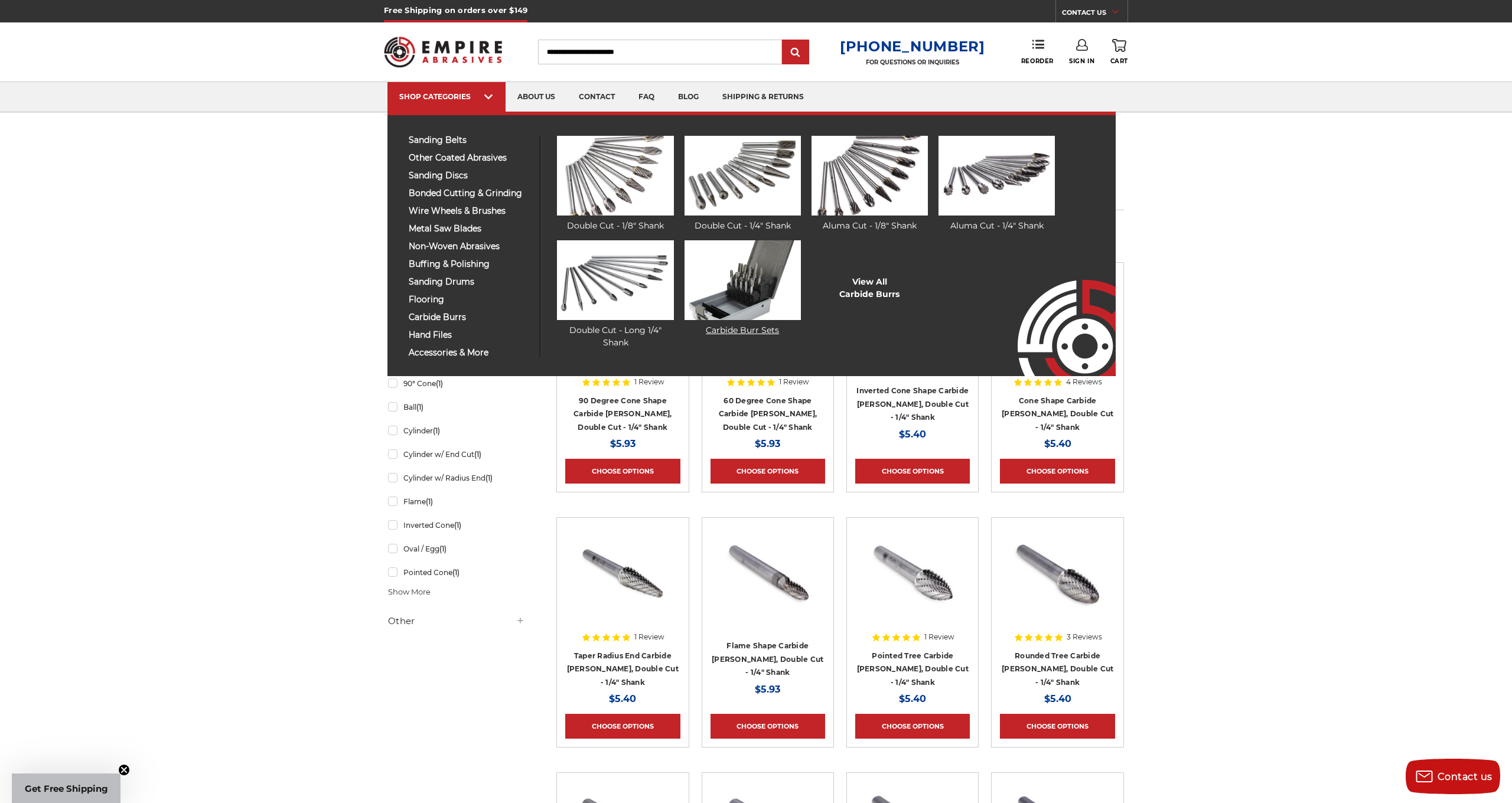
click at [743, 281] on img at bounding box center [743, 280] width 116 height 80
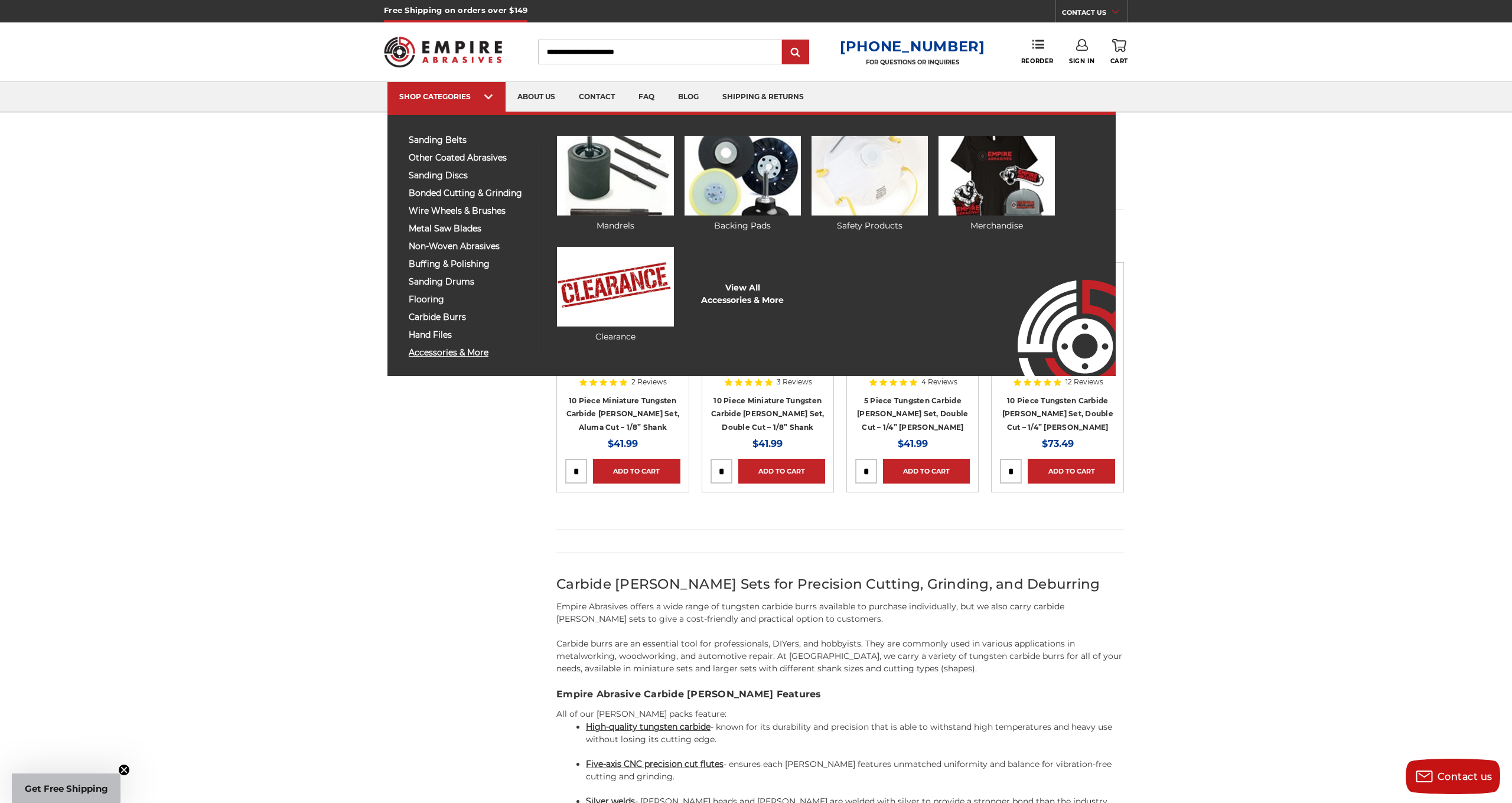
click at [465, 348] on span "accessories & more" at bounding box center [470, 353] width 123 height 9
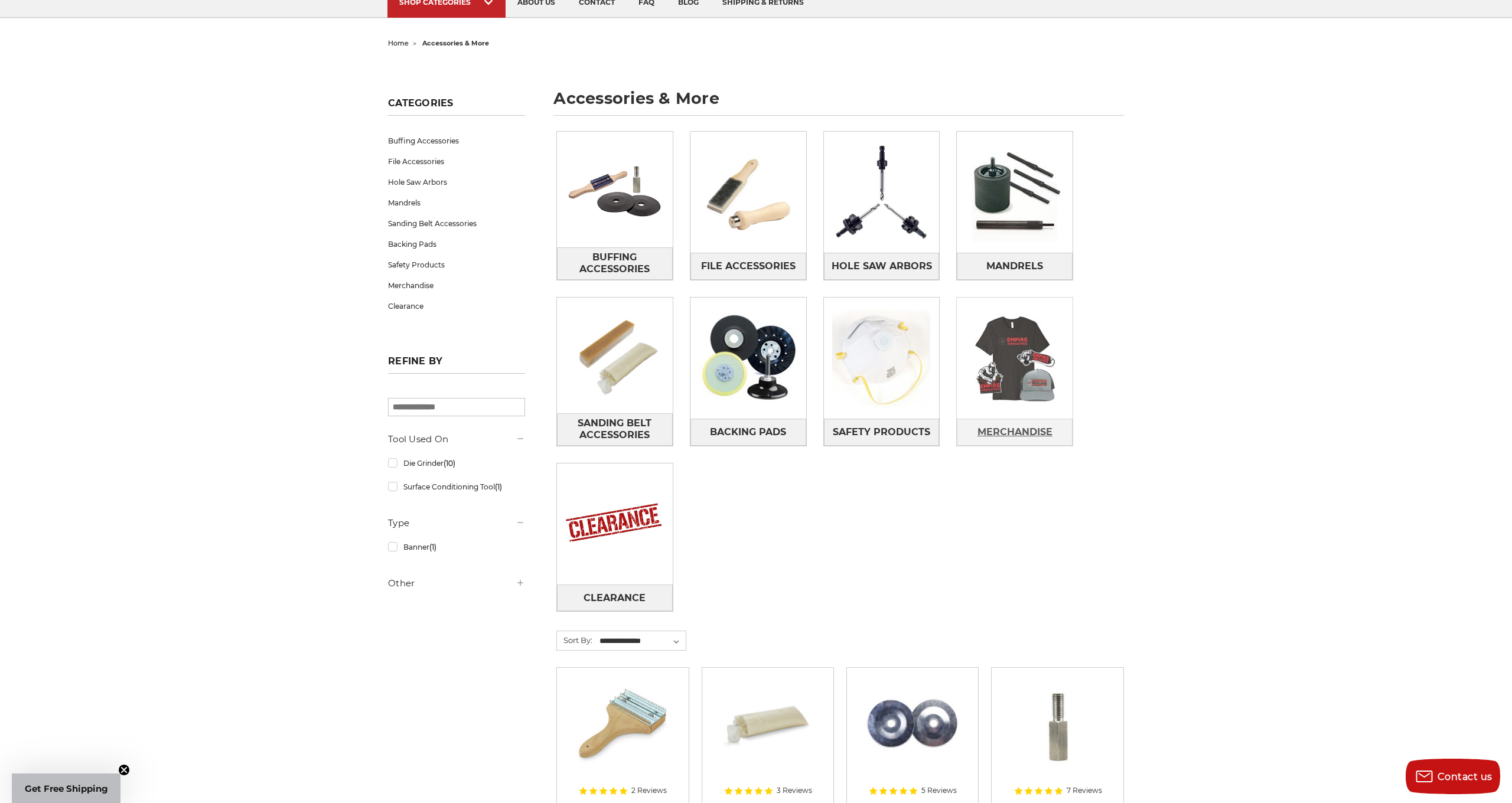
scroll to position [95, 0]
click at [619, 547] on img at bounding box center [615, 523] width 116 height 115
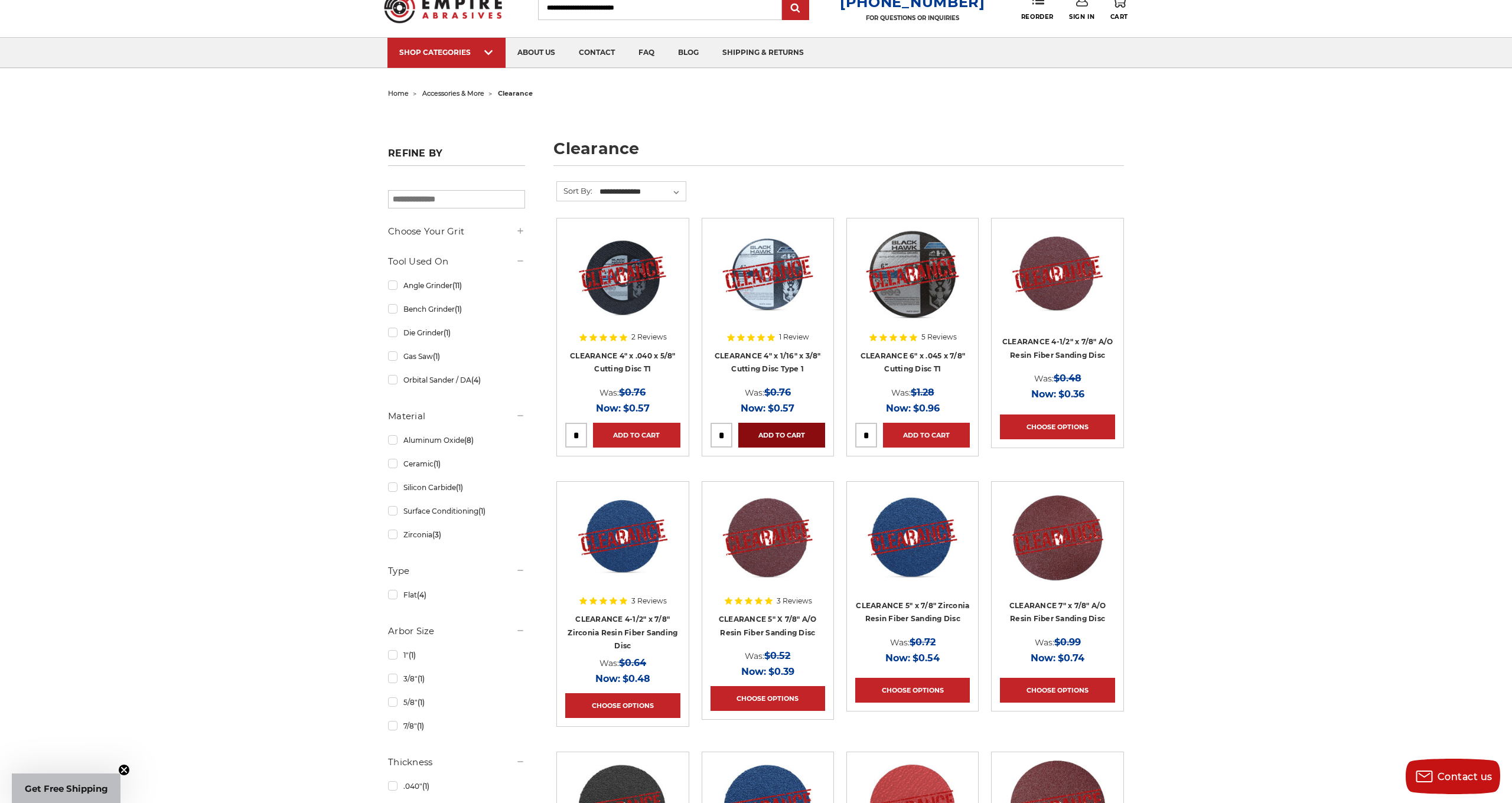
scroll to position [-1, 0]
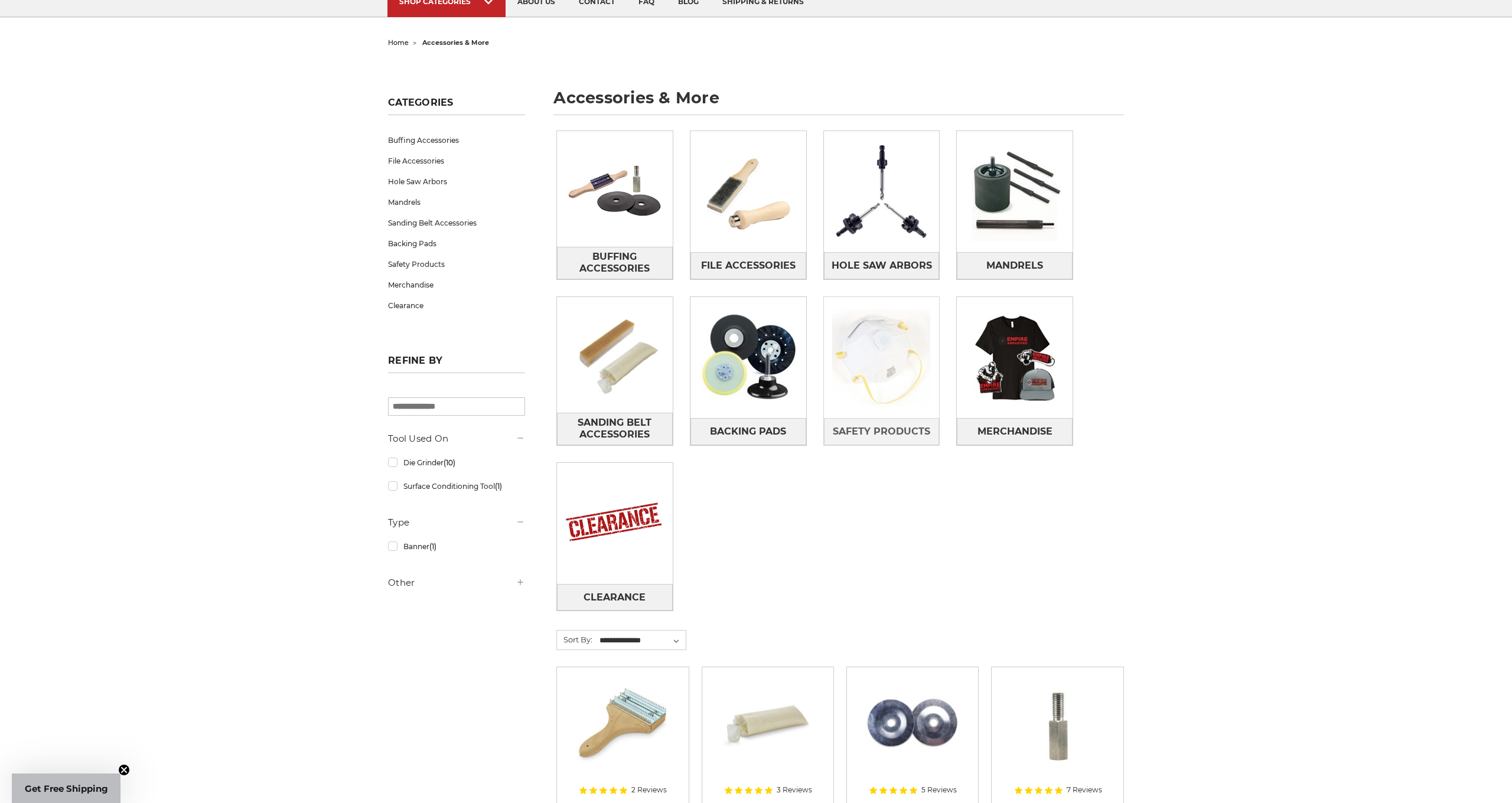
click at [847, 369] on img at bounding box center [882, 358] width 116 height 115
